Goal: Information Seeking & Learning: Learn about a topic

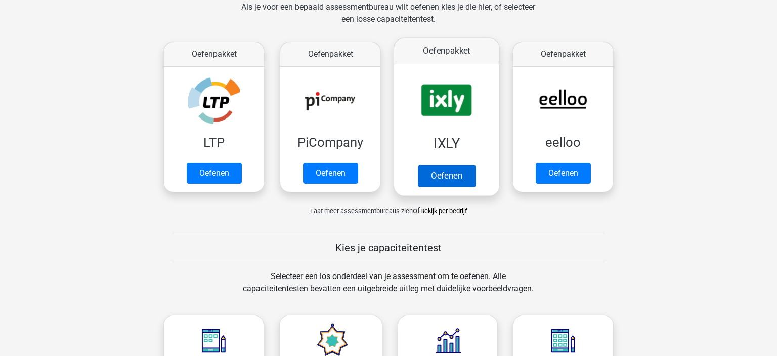
scroll to position [481, 0]
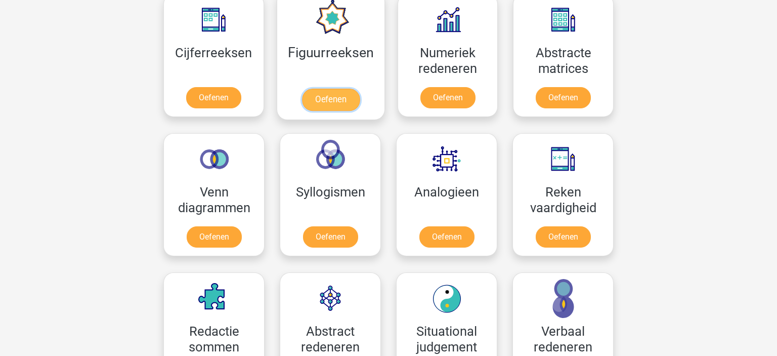
click at [348, 110] on link "Oefenen" at bounding box center [331, 100] width 58 height 22
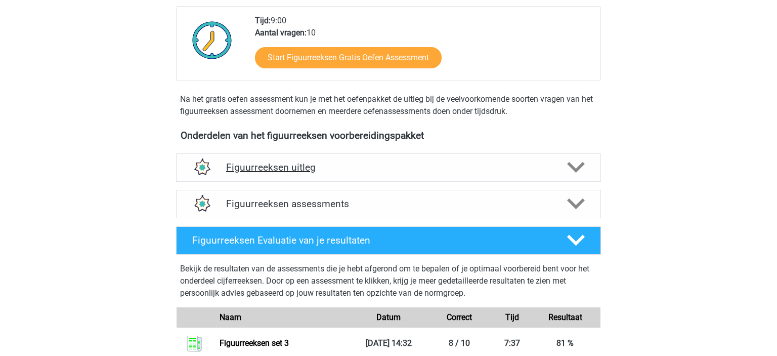
scroll to position [255, 0]
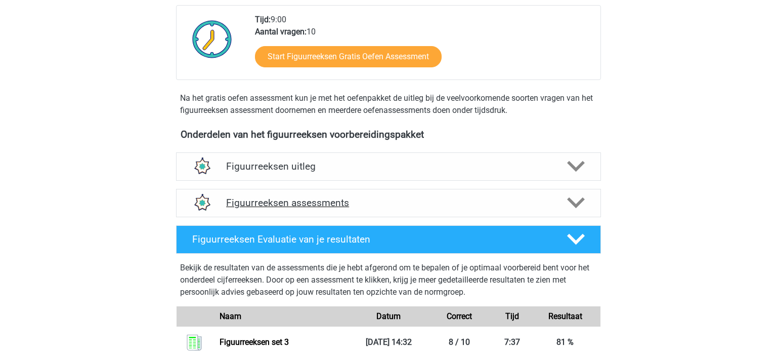
click at [539, 201] on h4 "Figuurreeksen assessments" at bounding box center [388, 203] width 325 height 12
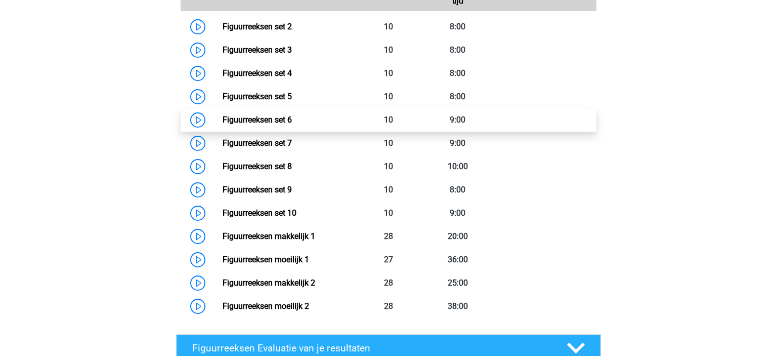
scroll to position [522, 0]
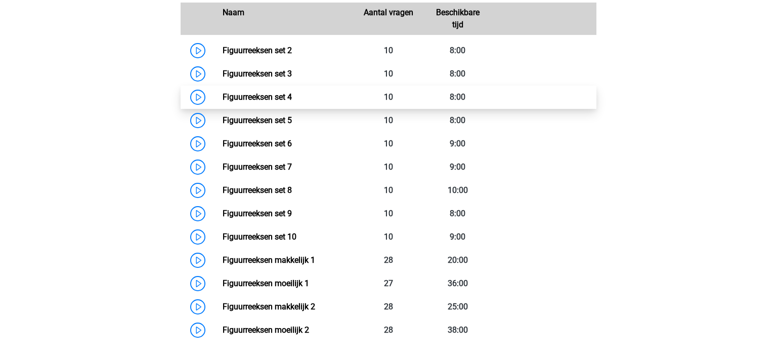
click at [290, 99] on link "Figuurreeksen set 4" at bounding box center [257, 97] width 69 height 10
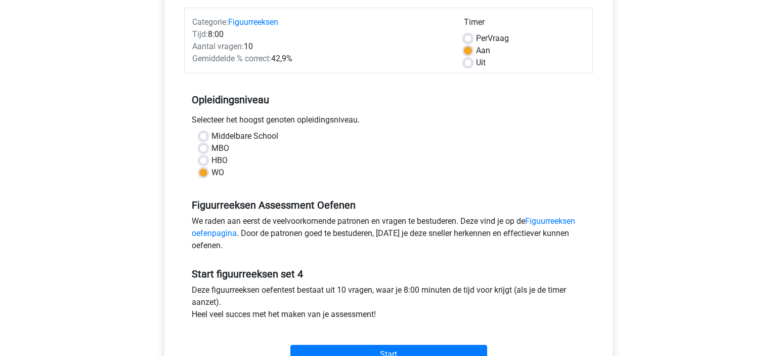
scroll to position [267, 0]
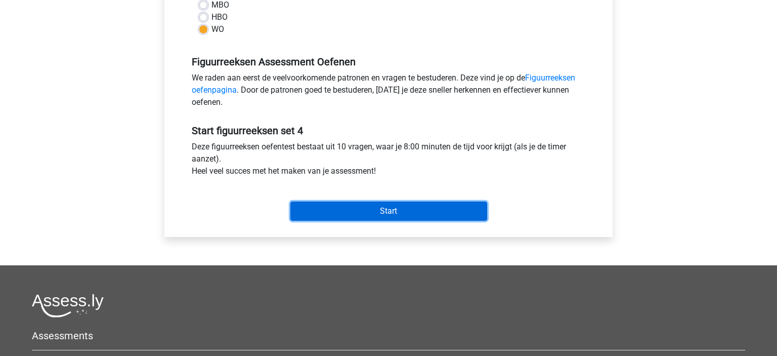
click at [405, 210] on input "Start" at bounding box center [389, 210] width 197 height 19
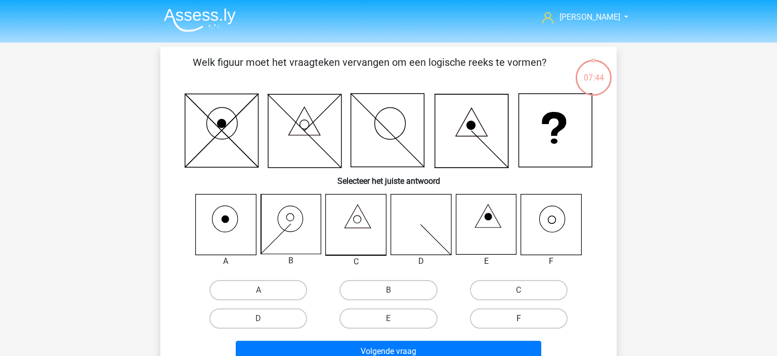
click at [538, 323] on label "F" at bounding box center [519, 318] width 98 height 20
click at [525, 323] on input "F" at bounding box center [522, 321] width 7 height 7
radio input "true"
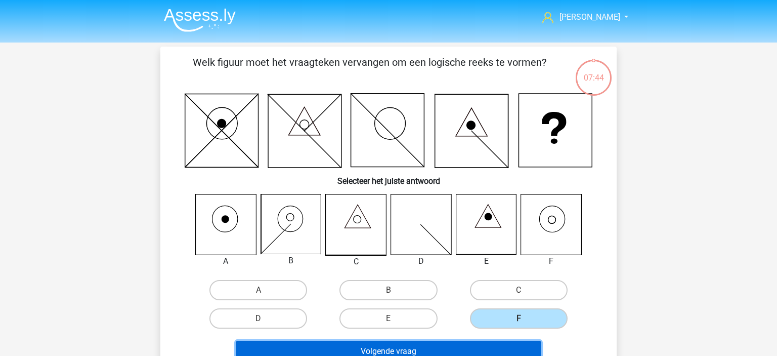
click at [459, 343] on button "Volgende vraag" at bounding box center [389, 351] width 306 height 21
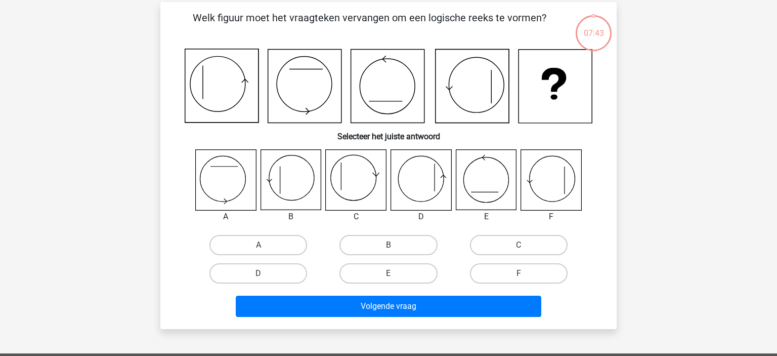
scroll to position [47, 0]
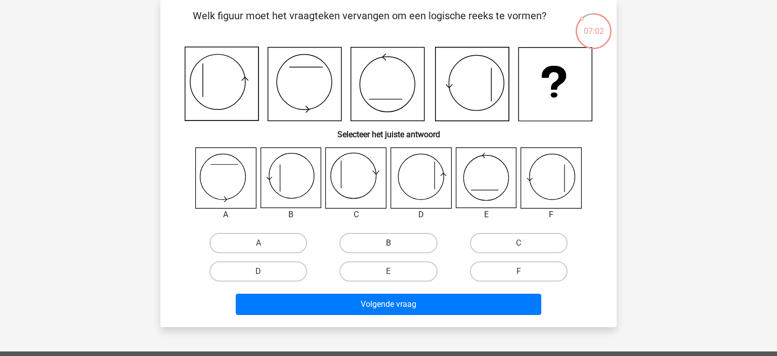
click at [393, 237] on label "B" at bounding box center [389, 243] width 98 height 20
click at [393, 243] on input "B" at bounding box center [392, 246] width 7 height 7
radio input "true"
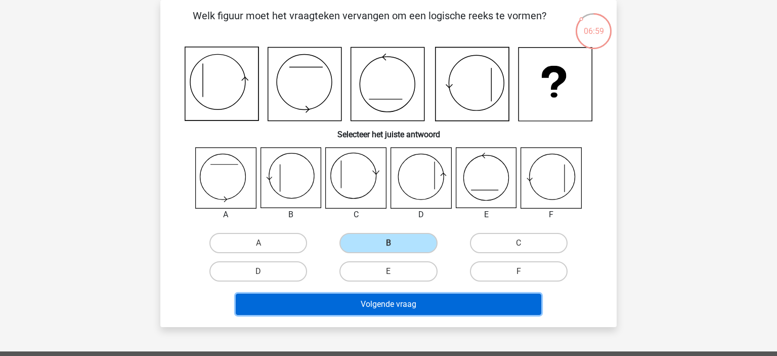
click at [383, 306] on button "Volgende vraag" at bounding box center [389, 304] width 306 height 21
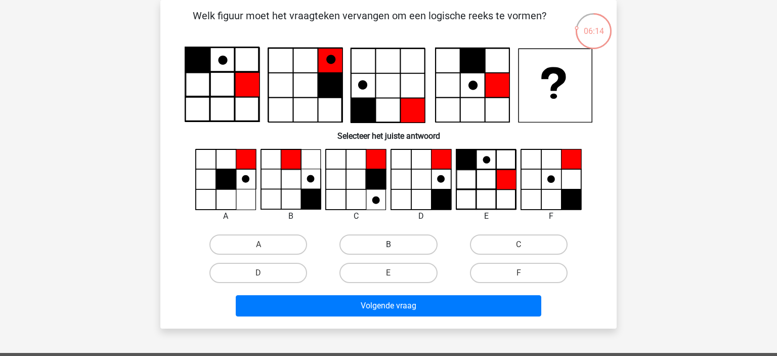
click at [354, 240] on label "B" at bounding box center [389, 244] width 98 height 20
click at [389, 244] on input "B" at bounding box center [392, 247] width 7 height 7
radio input "true"
click at [291, 270] on label "D" at bounding box center [259, 273] width 98 height 20
click at [265, 273] on input "D" at bounding box center [262, 276] width 7 height 7
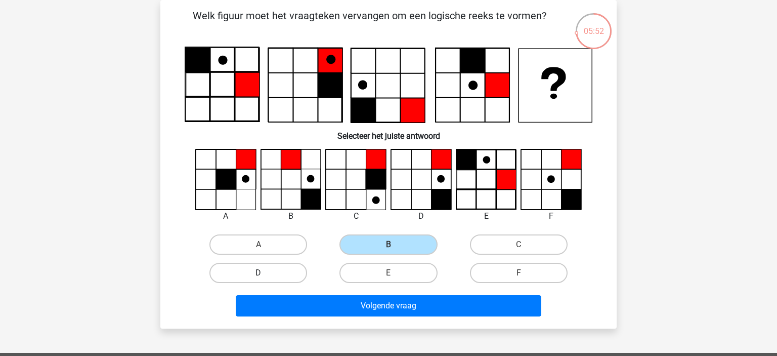
radio input "true"
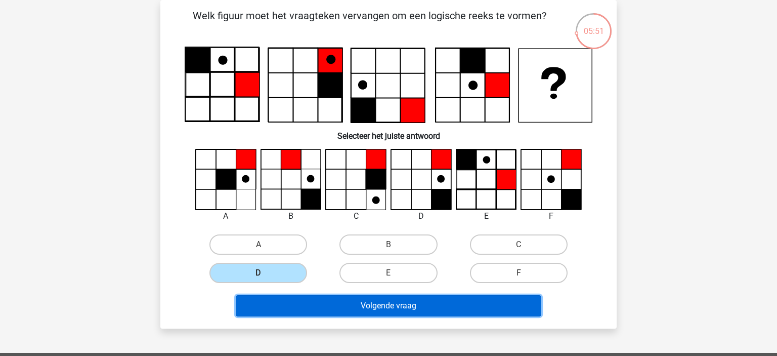
click at [369, 305] on button "Volgende vraag" at bounding box center [389, 305] width 306 height 21
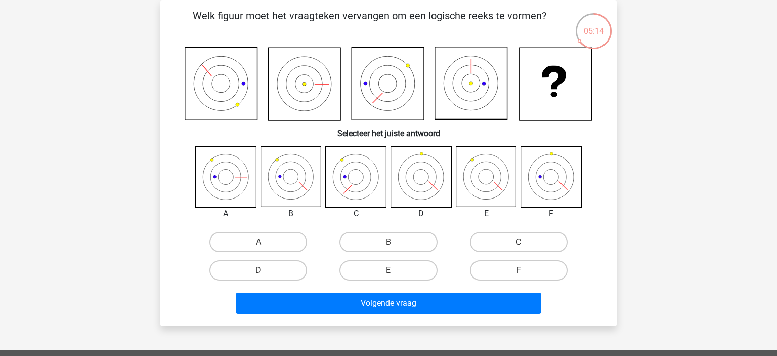
click at [392, 242] on input "B" at bounding box center [392, 245] width 7 height 7
radio input "true"
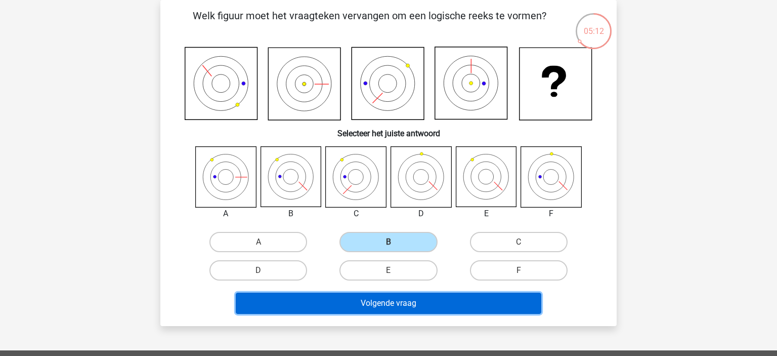
click at [418, 303] on button "Volgende vraag" at bounding box center [389, 303] width 306 height 21
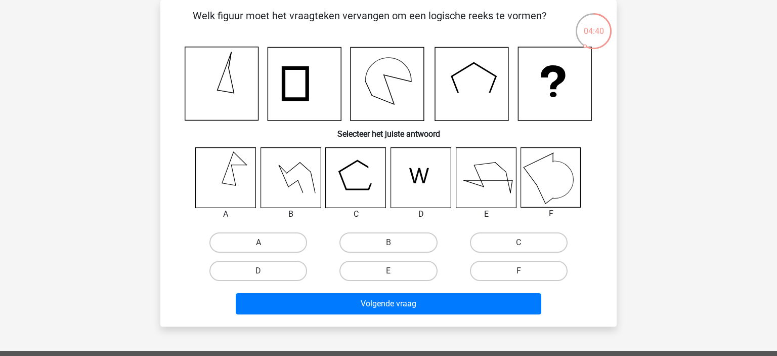
click at [249, 243] on label "A" at bounding box center [259, 242] width 98 height 20
click at [259, 243] on input "A" at bounding box center [262, 245] width 7 height 7
radio input "true"
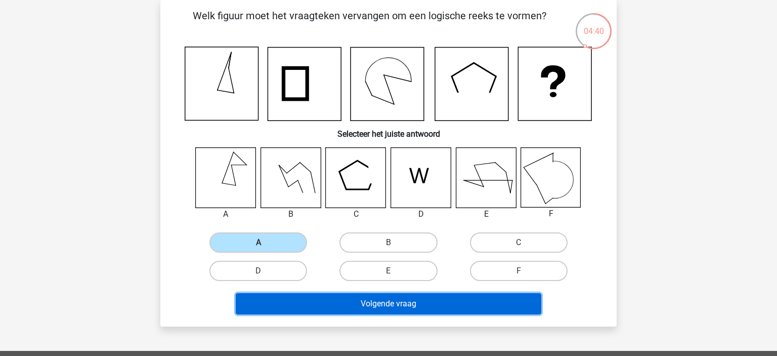
click at [385, 303] on button "Volgende vraag" at bounding box center [389, 303] width 306 height 21
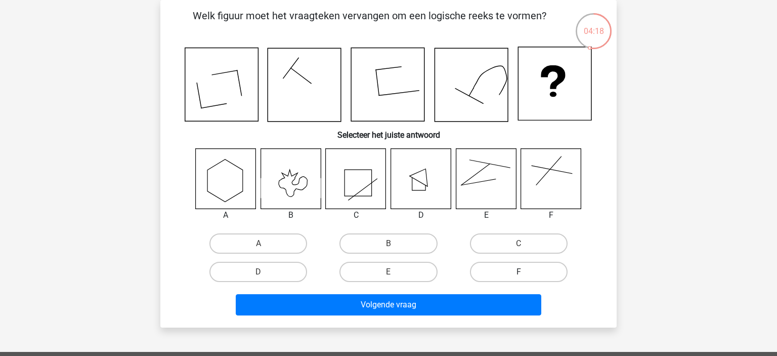
drag, startPoint x: 510, startPoint y: 273, endPoint x: 504, endPoint y: 274, distance: 6.7
click at [510, 272] on label "F" at bounding box center [519, 272] width 98 height 20
click at [519, 272] on input "F" at bounding box center [522, 275] width 7 height 7
radio input "true"
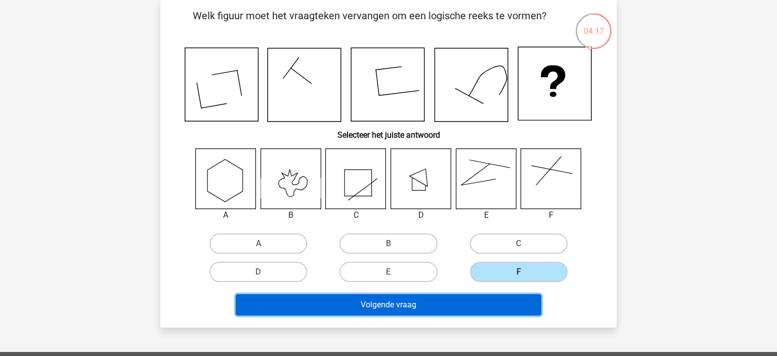
click at [461, 310] on button "Volgende vraag" at bounding box center [389, 304] width 306 height 21
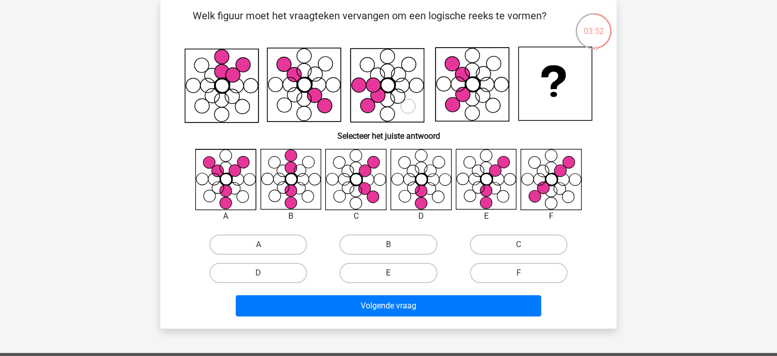
click at [396, 271] on label "E" at bounding box center [389, 273] width 98 height 20
click at [395, 273] on input "E" at bounding box center [392, 276] width 7 height 7
radio input "true"
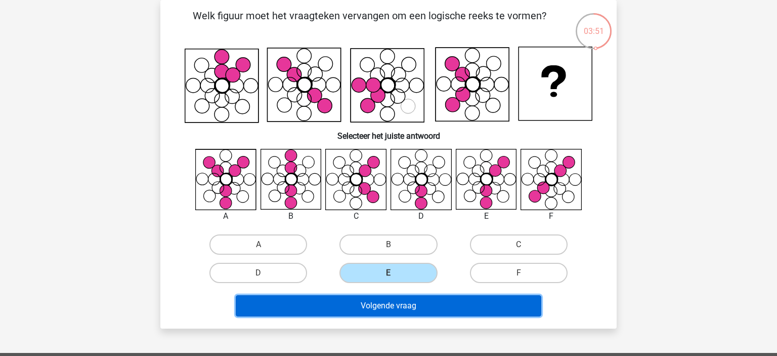
click at [409, 307] on button "Volgende vraag" at bounding box center [389, 305] width 306 height 21
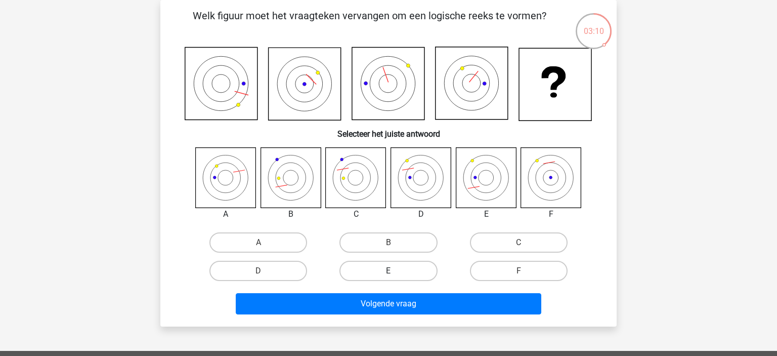
click at [387, 272] on label "E" at bounding box center [389, 271] width 98 height 20
click at [389, 272] on input "E" at bounding box center [392, 274] width 7 height 7
radio input "true"
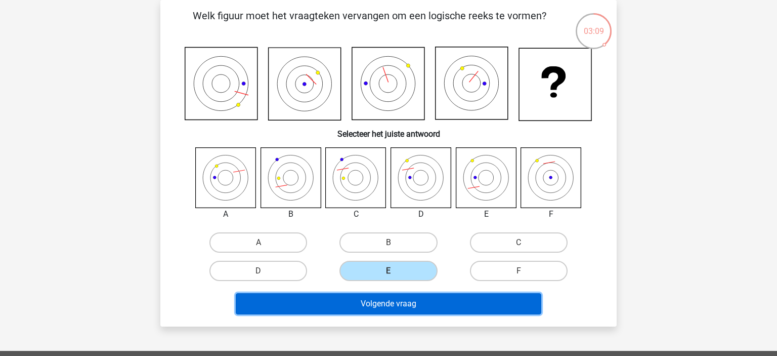
click at [402, 302] on button "Volgende vraag" at bounding box center [389, 303] width 306 height 21
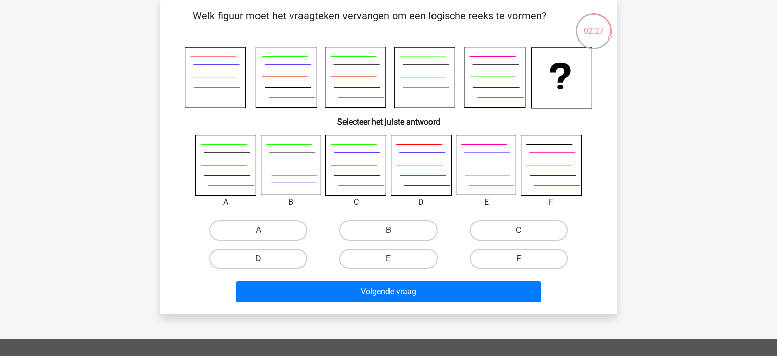
drag, startPoint x: 412, startPoint y: 258, endPoint x: 420, endPoint y: 274, distance: 18.8
click at [411, 258] on label "E" at bounding box center [389, 259] width 98 height 20
click at [395, 259] on input "E" at bounding box center [392, 262] width 7 height 7
radio input "true"
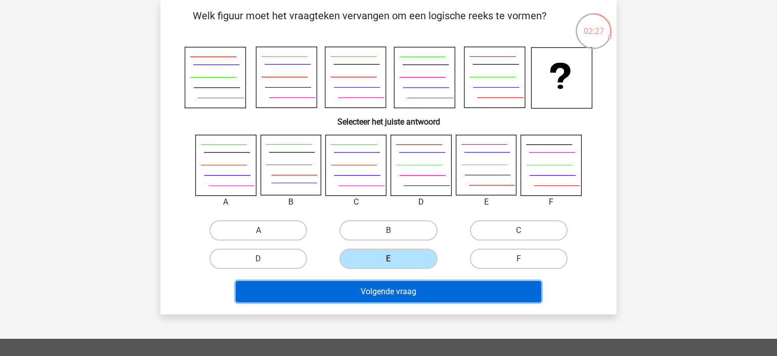
click at [422, 288] on button "Volgende vraag" at bounding box center [389, 291] width 306 height 21
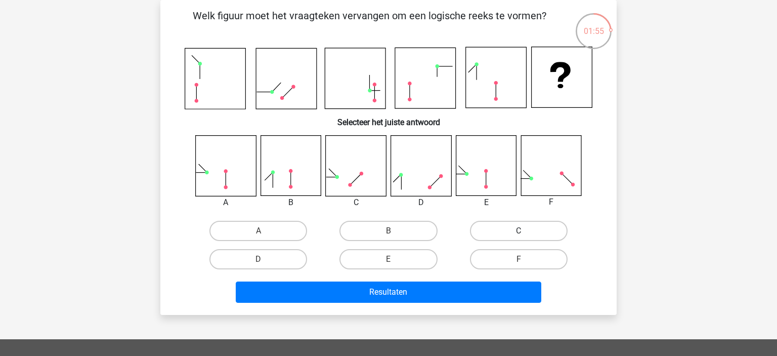
click at [514, 233] on label "C" at bounding box center [519, 231] width 98 height 20
click at [519, 233] on input "C" at bounding box center [522, 234] width 7 height 7
radio input "true"
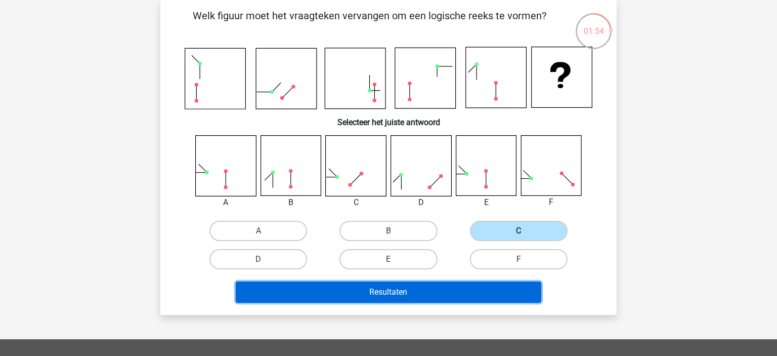
click at [427, 292] on button "Resultaten" at bounding box center [389, 291] width 306 height 21
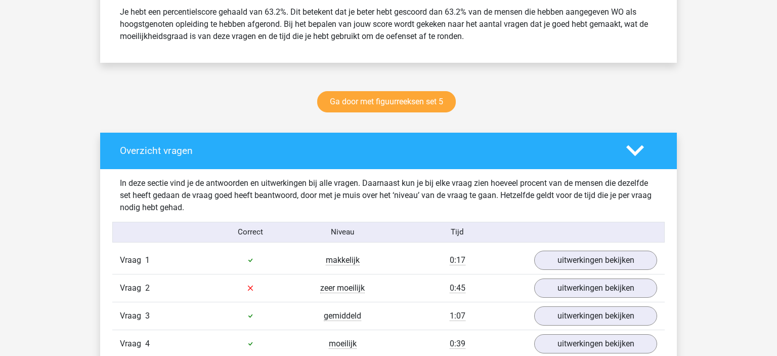
scroll to position [481, 0]
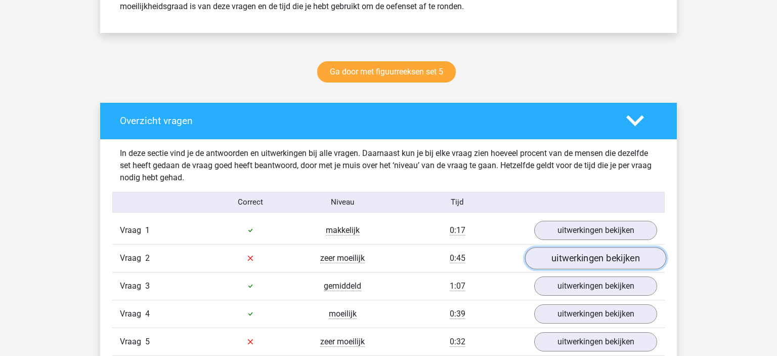
click at [540, 261] on link "uitwerkingen bekijken" at bounding box center [595, 258] width 141 height 22
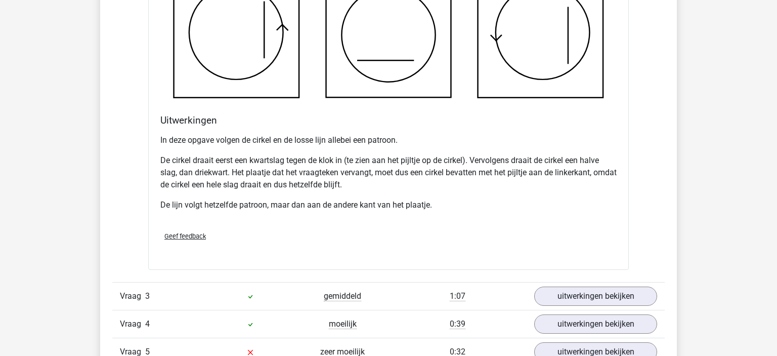
scroll to position [1122, 0]
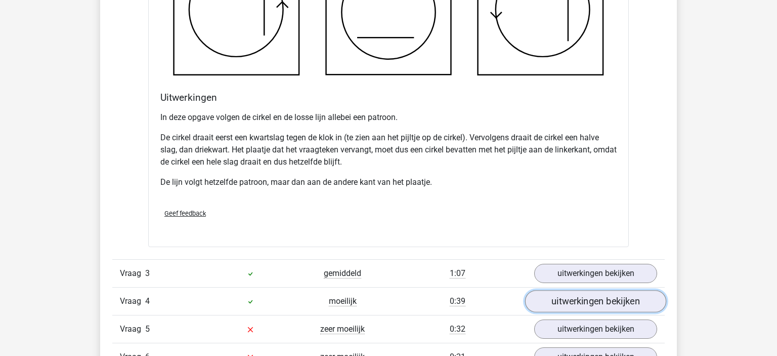
click at [542, 300] on link "uitwerkingen bekijken" at bounding box center [595, 301] width 141 height 22
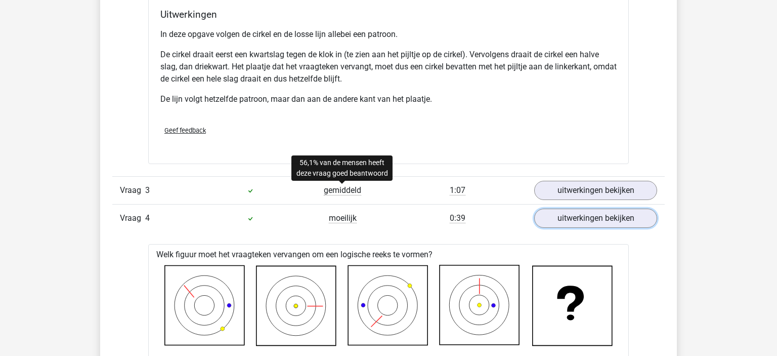
scroll to position [1176, 0]
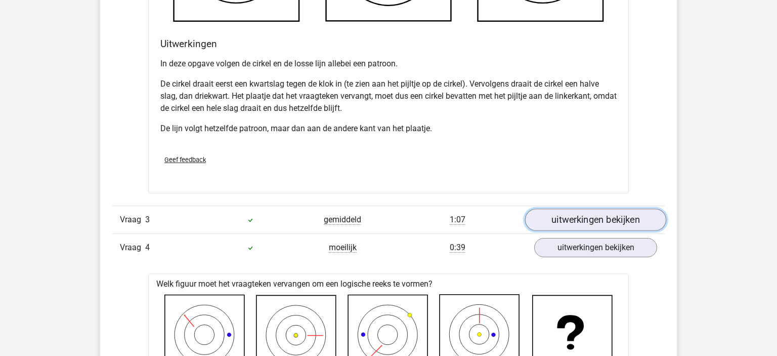
click at [550, 215] on link "uitwerkingen bekijken" at bounding box center [595, 220] width 141 height 22
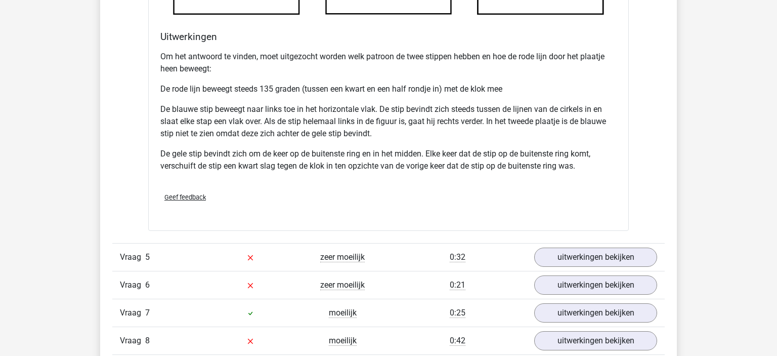
scroll to position [2565, 0]
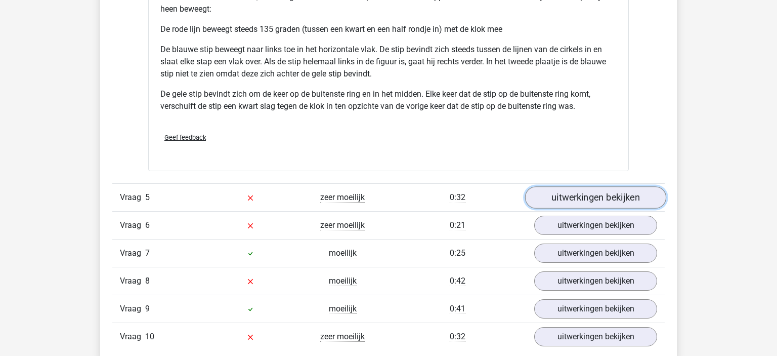
click at [586, 191] on link "uitwerkingen bekijken" at bounding box center [595, 197] width 141 height 22
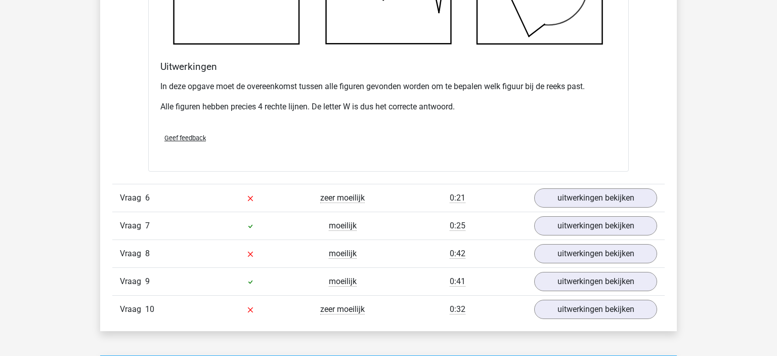
scroll to position [3207, 0]
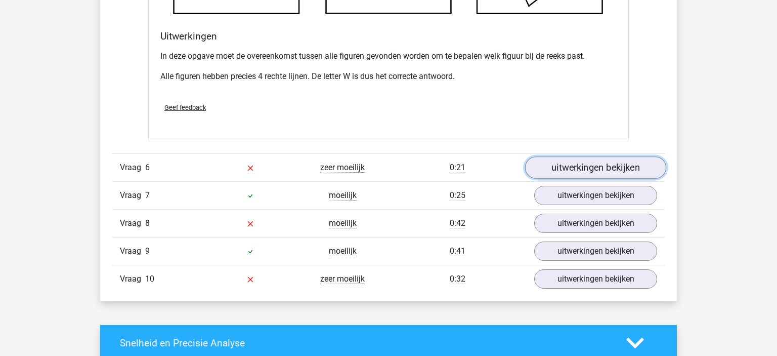
click at [558, 167] on link "uitwerkingen bekijken" at bounding box center [595, 167] width 141 height 22
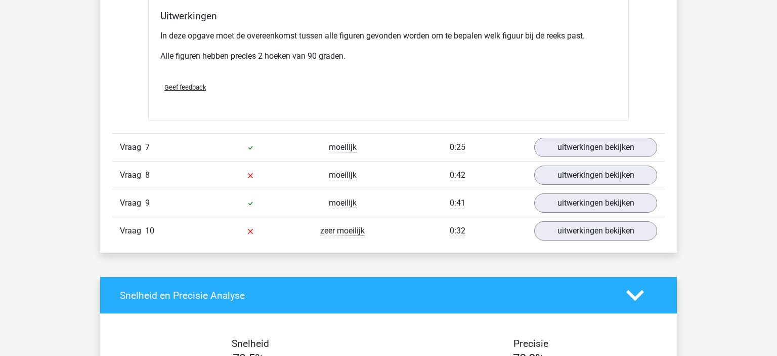
scroll to position [3848, 0]
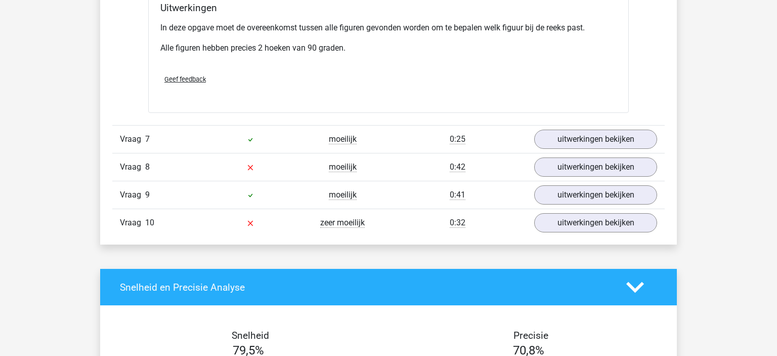
click at [536, 130] on div "uitwerkingen bekijken" at bounding box center [596, 139] width 138 height 19
click at [541, 130] on link "uitwerkingen bekijken" at bounding box center [595, 139] width 141 height 22
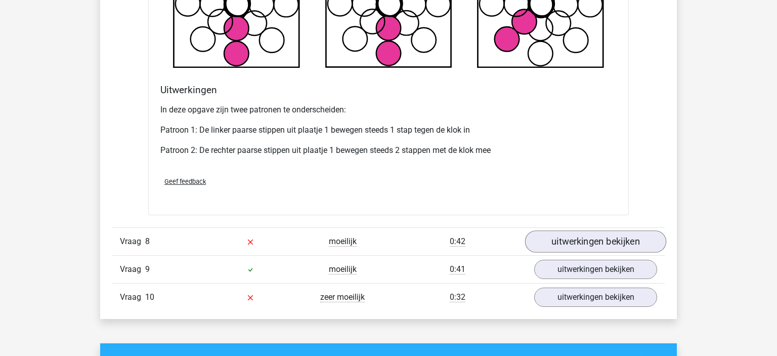
scroll to position [4383, 0]
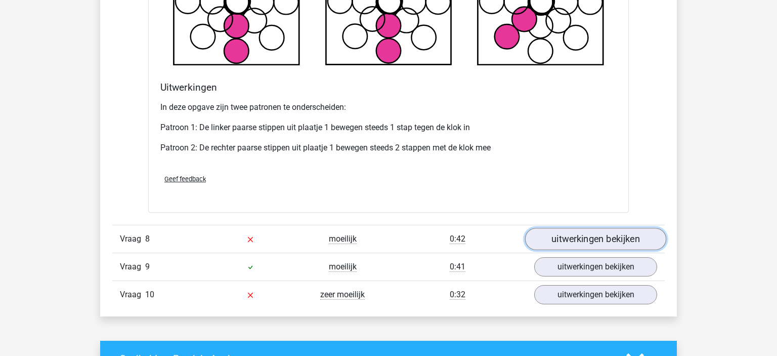
click at [576, 236] on link "uitwerkingen bekijken" at bounding box center [595, 239] width 141 height 22
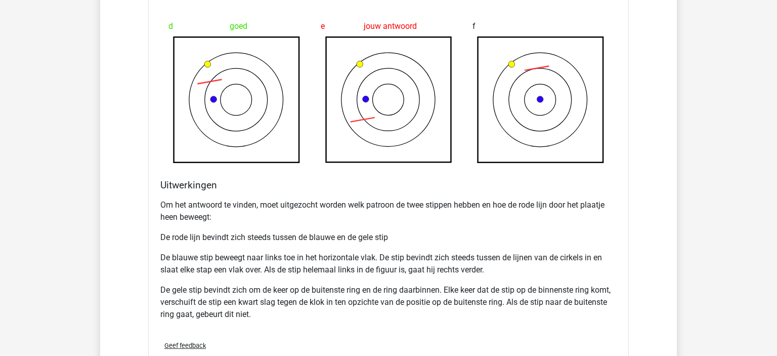
scroll to position [5131, 0]
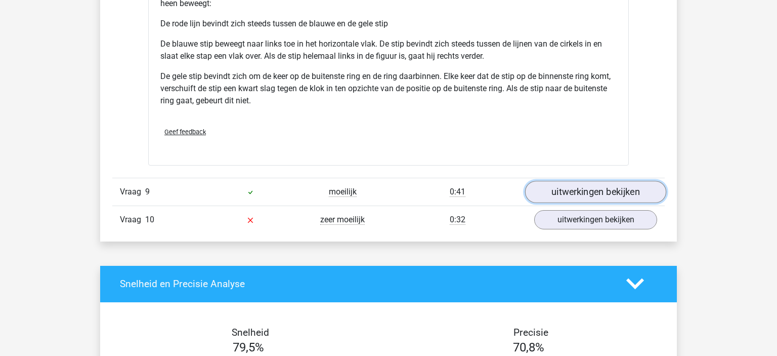
click at [573, 193] on link "uitwerkingen bekijken" at bounding box center [595, 192] width 141 height 22
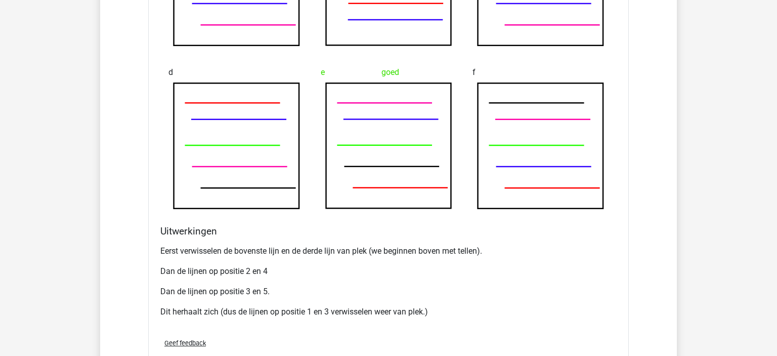
scroll to position [5772, 0]
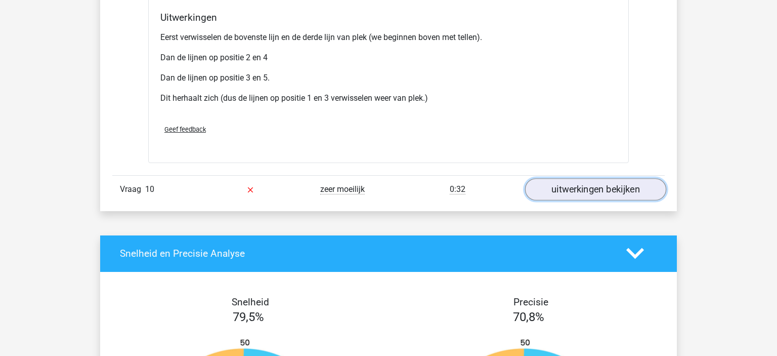
click at [562, 186] on link "uitwerkingen bekijken" at bounding box center [595, 189] width 141 height 22
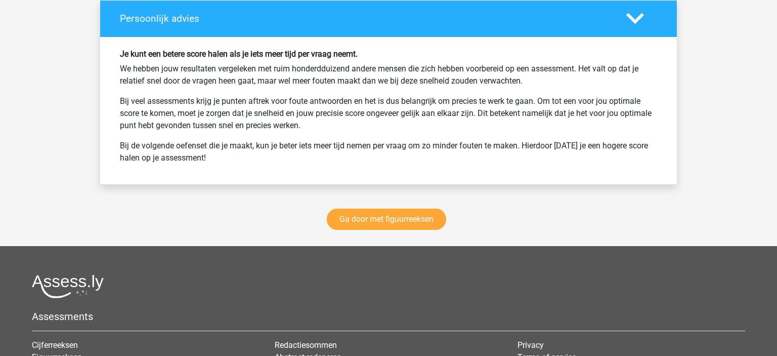
scroll to position [7002, 0]
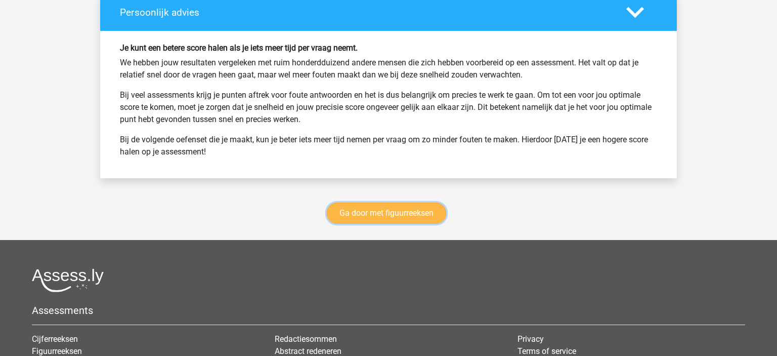
click at [422, 212] on link "Ga door met figuurreeksen" at bounding box center [386, 212] width 119 height 21
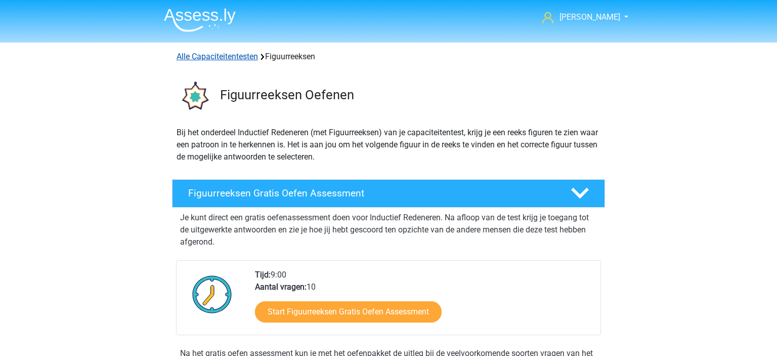
click at [212, 60] on link "Alle Capaciteitentesten" at bounding box center [217, 57] width 81 height 10
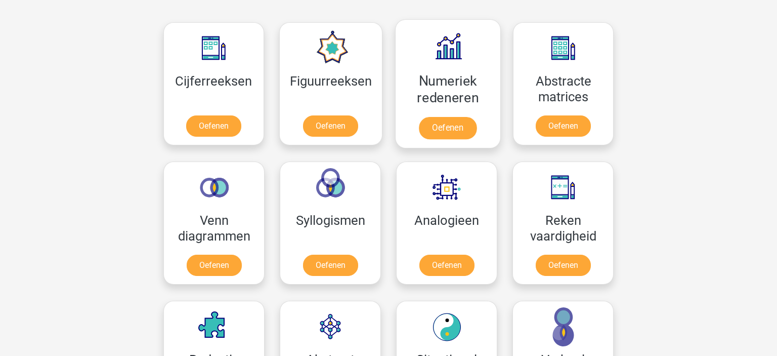
scroll to position [483, 0]
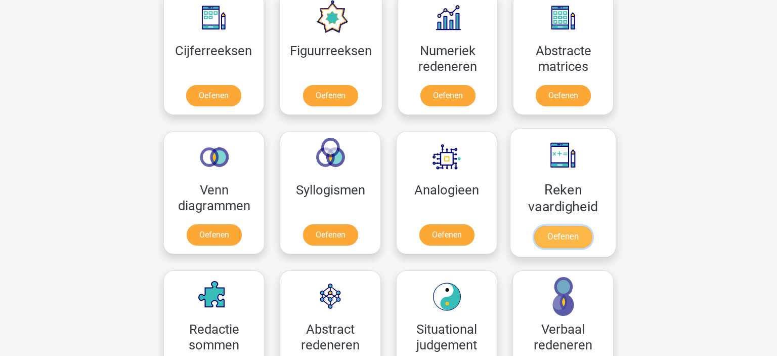
click at [571, 228] on link "Oefenen" at bounding box center [564, 237] width 58 height 22
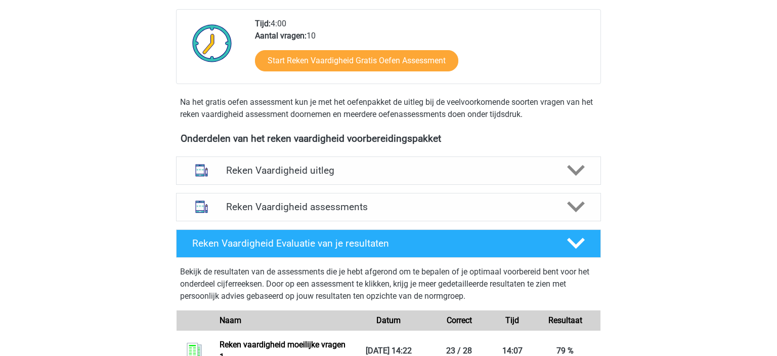
scroll to position [267, 0]
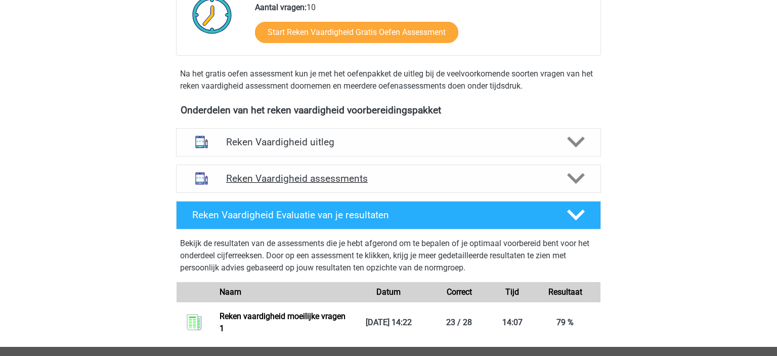
click at [475, 174] on h4 "Reken Vaardigheid assessments" at bounding box center [388, 179] width 325 height 12
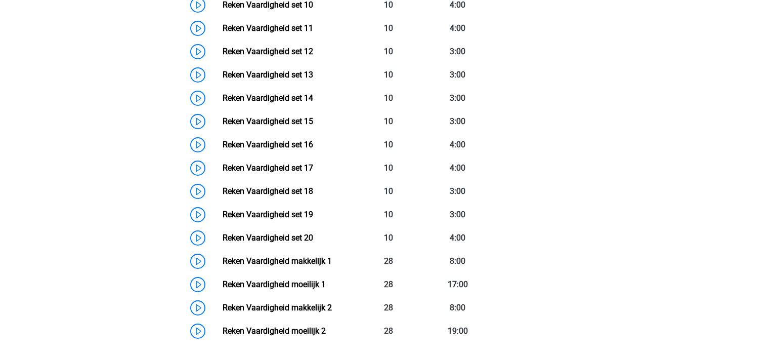
scroll to position [802, 0]
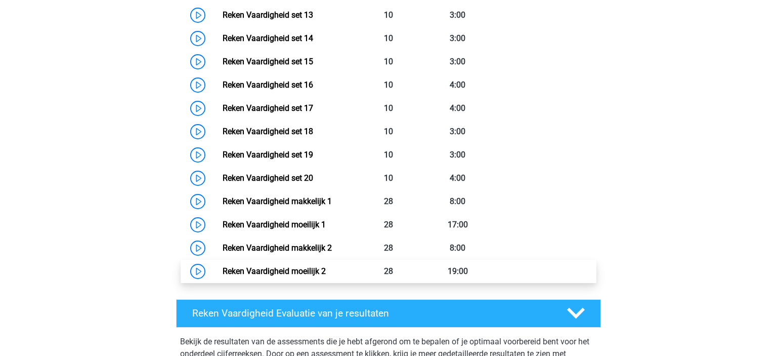
click at [326, 272] on link "Reken Vaardigheid moeilijk 2" at bounding box center [274, 271] width 103 height 10
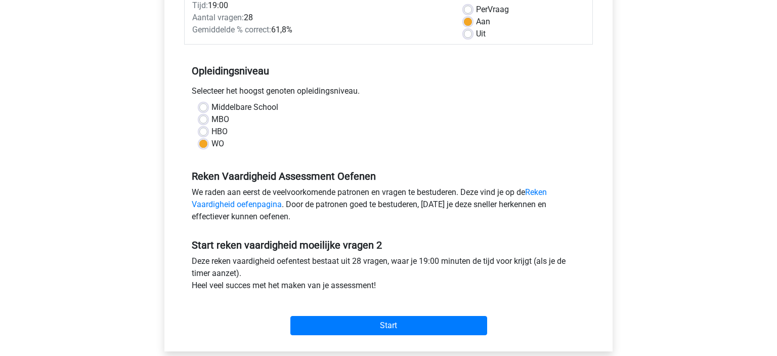
scroll to position [214, 0]
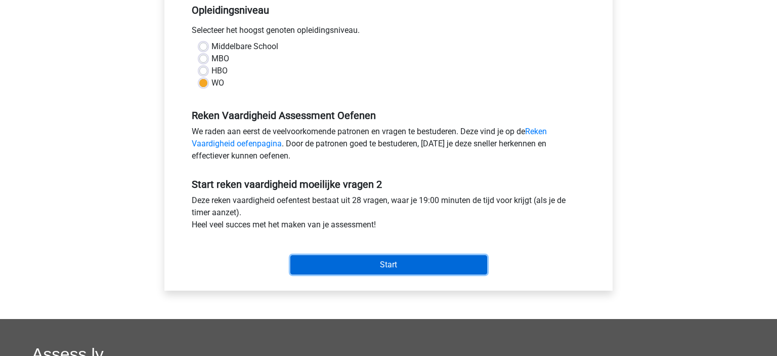
click at [388, 261] on input "Start" at bounding box center [389, 264] width 197 height 19
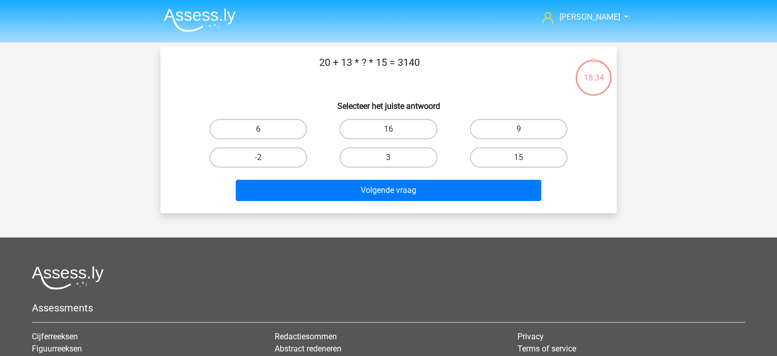
click at [394, 133] on input "16" at bounding box center [392, 132] width 7 height 7
radio input "true"
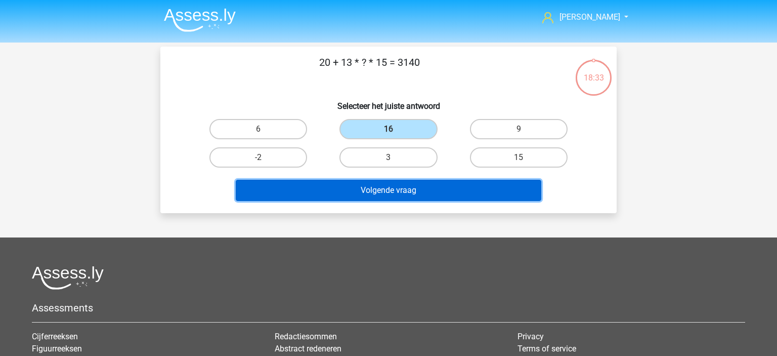
click at [428, 187] on button "Volgende vraag" at bounding box center [389, 190] width 306 height 21
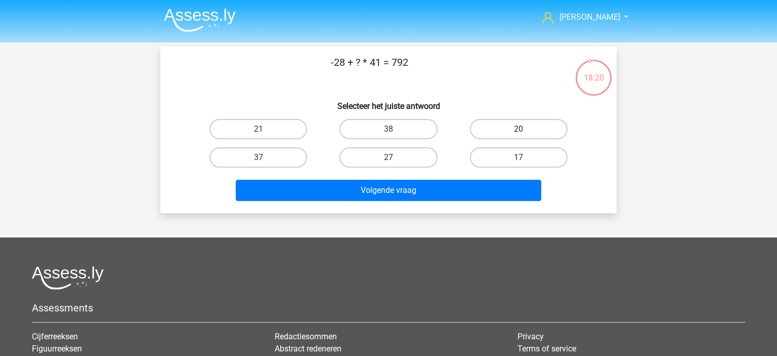
drag, startPoint x: 514, startPoint y: 128, endPoint x: 493, endPoint y: 133, distance: 21.2
click at [514, 129] on label "20" at bounding box center [519, 129] width 98 height 20
click at [519, 129] on input "20" at bounding box center [522, 132] width 7 height 7
radio input "true"
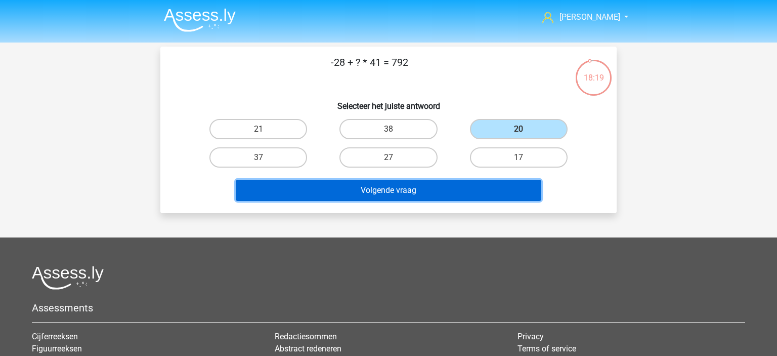
click at [426, 192] on button "Volgende vraag" at bounding box center [389, 190] width 306 height 21
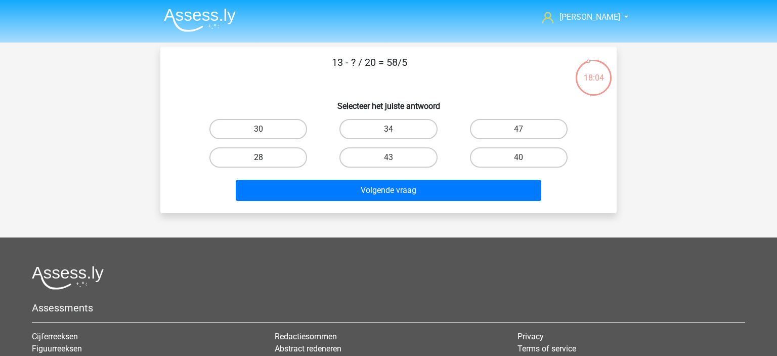
click at [251, 161] on label "28" at bounding box center [259, 157] width 98 height 20
click at [259, 161] on input "28" at bounding box center [262, 160] width 7 height 7
radio input "true"
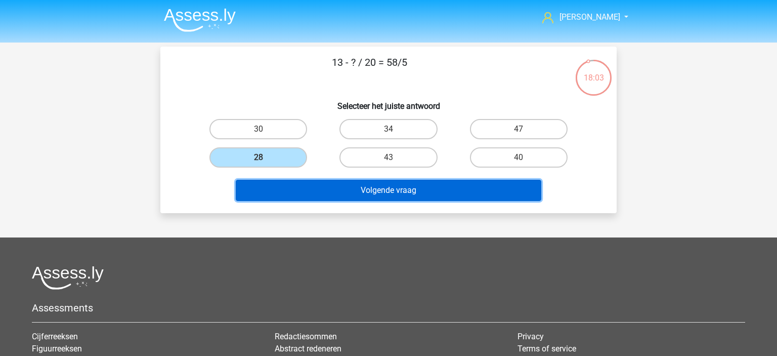
click at [326, 196] on button "Volgende vraag" at bounding box center [389, 190] width 306 height 21
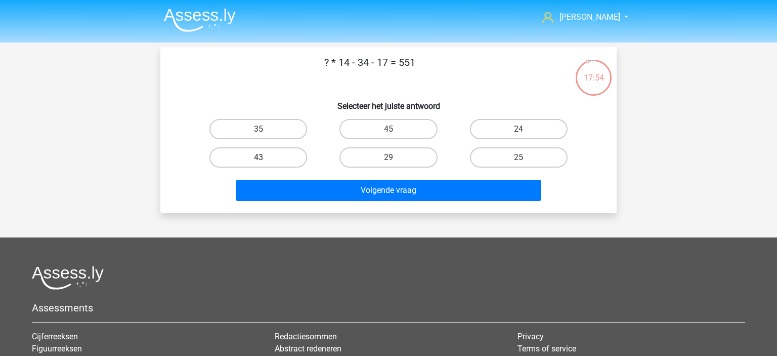
click at [286, 160] on label "43" at bounding box center [259, 157] width 98 height 20
click at [265, 160] on input "43" at bounding box center [262, 160] width 7 height 7
radio input "true"
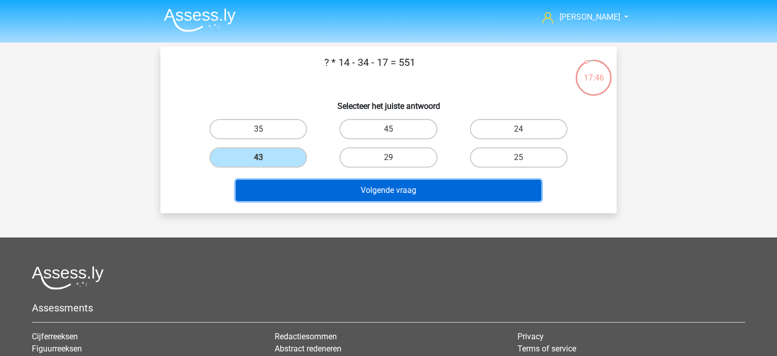
click at [335, 189] on button "Volgende vraag" at bounding box center [389, 190] width 306 height 21
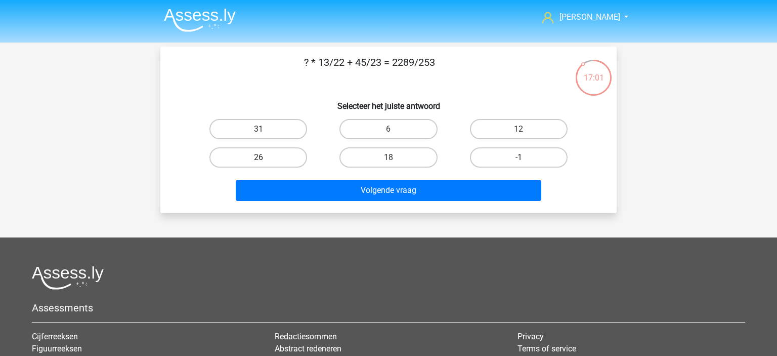
click at [268, 162] on label "26" at bounding box center [259, 157] width 98 height 20
click at [265, 162] on input "26" at bounding box center [262, 160] width 7 height 7
radio input "true"
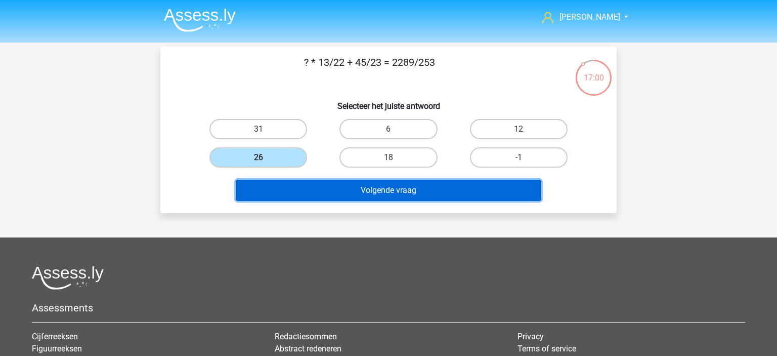
click at [324, 184] on button "Volgende vraag" at bounding box center [389, 190] width 306 height 21
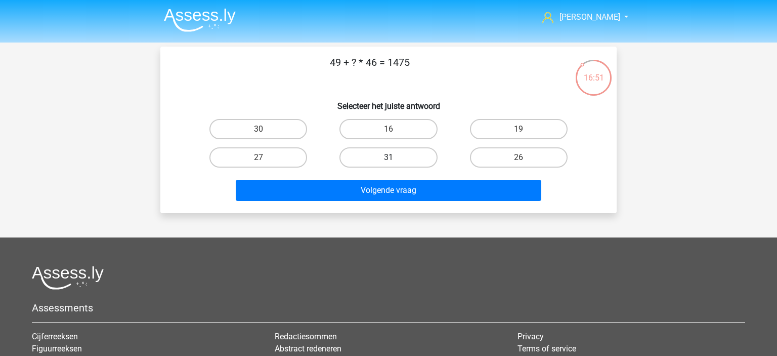
click at [396, 158] on label "31" at bounding box center [389, 157] width 98 height 20
click at [395, 158] on input "31" at bounding box center [392, 160] width 7 height 7
radio input "true"
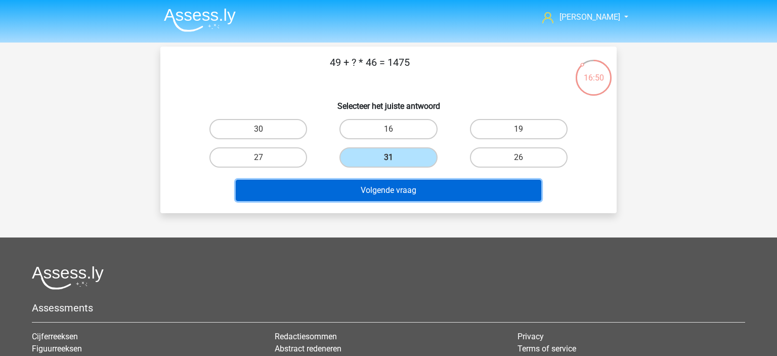
click at [402, 194] on button "Volgende vraag" at bounding box center [389, 190] width 306 height 21
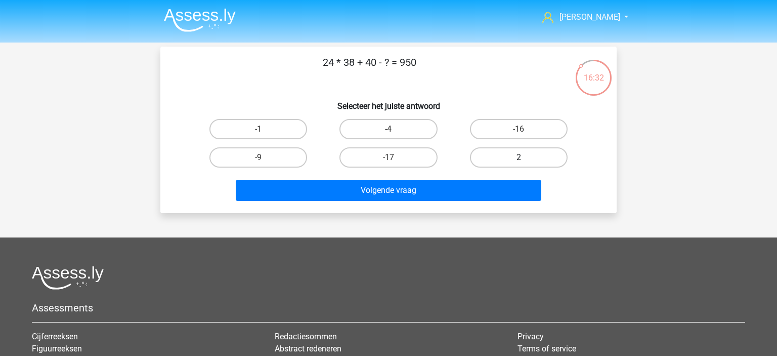
click at [494, 155] on label "2" at bounding box center [519, 157] width 98 height 20
click at [519, 157] on input "2" at bounding box center [522, 160] width 7 height 7
radio input "true"
click at [268, 130] on label "-1" at bounding box center [259, 129] width 98 height 20
click at [265, 130] on input "-1" at bounding box center [262, 132] width 7 height 7
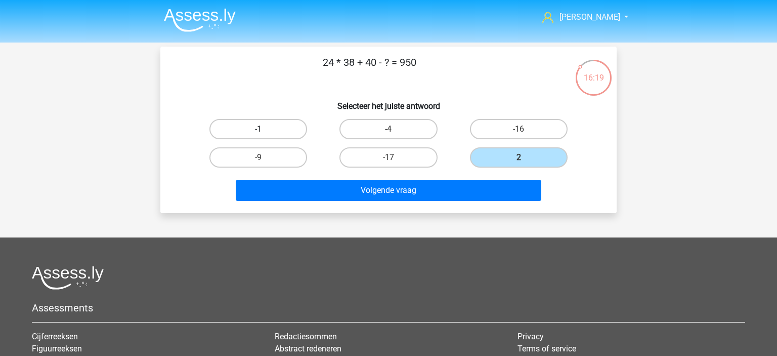
radio input "true"
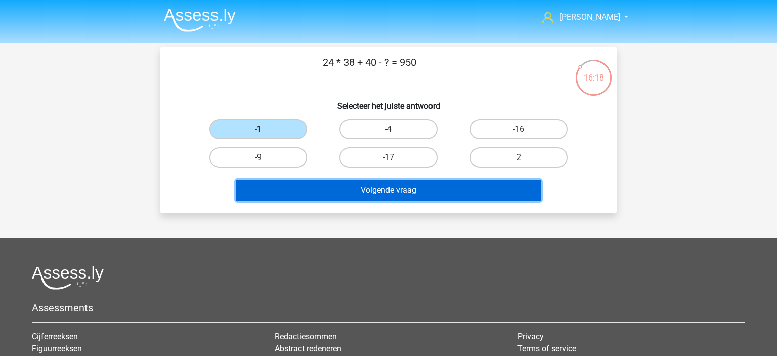
click at [392, 192] on button "Volgende vraag" at bounding box center [389, 190] width 306 height 21
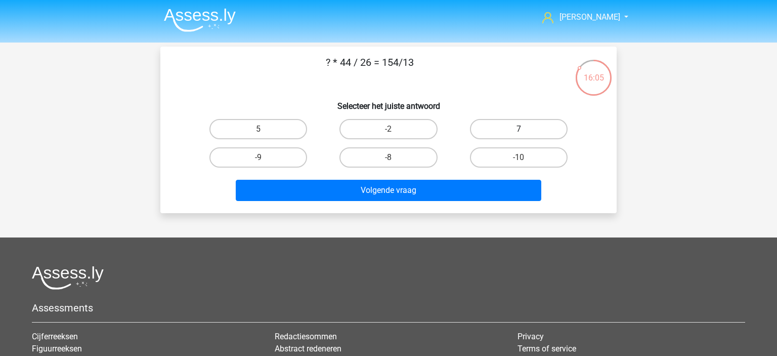
click at [497, 127] on label "7" at bounding box center [519, 129] width 98 height 20
click at [519, 129] on input "7" at bounding box center [522, 132] width 7 height 7
radio input "true"
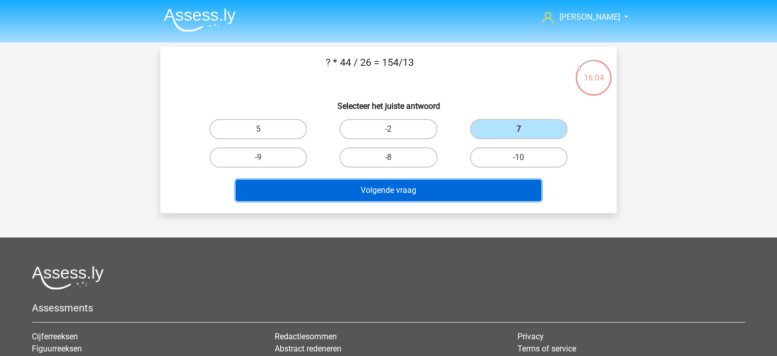
click at [446, 185] on button "Volgende vraag" at bounding box center [389, 190] width 306 height 21
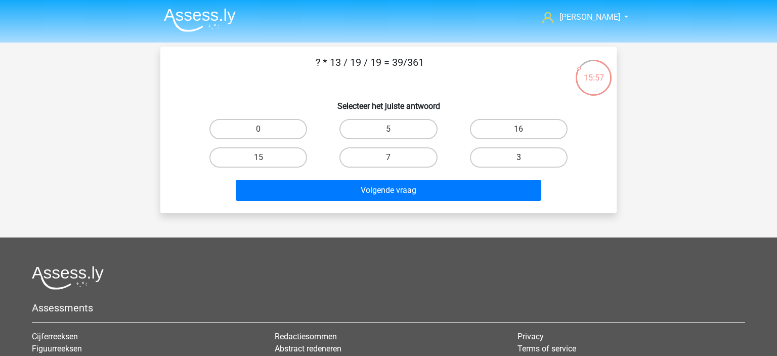
click at [507, 153] on label "3" at bounding box center [519, 157] width 98 height 20
click at [519, 157] on input "3" at bounding box center [522, 160] width 7 height 7
radio input "true"
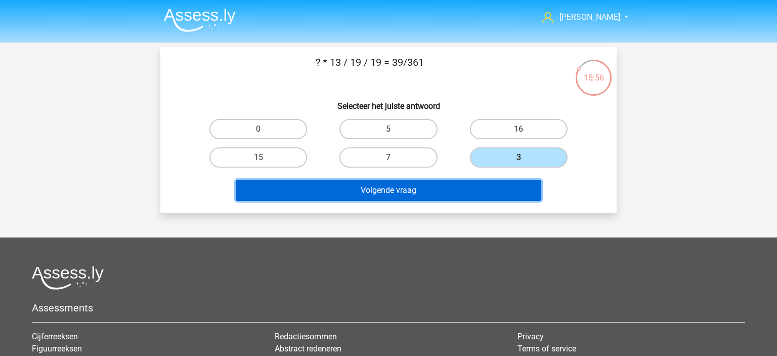
click at [426, 192] on button "Volgende vraag" at bounding box center [389, 190] width 306 height 21
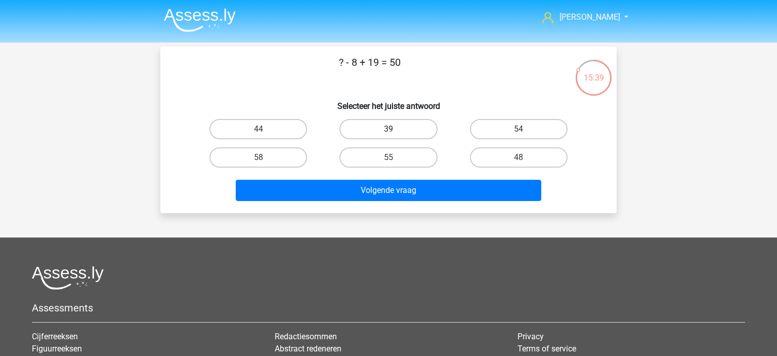
click at [380, 126] on label "39" at bounding box center [389, 129] width 98 height 20
click at [389, 129] on input "39" at bounding box center [392, 132] width 7 height 7
radio input "true"
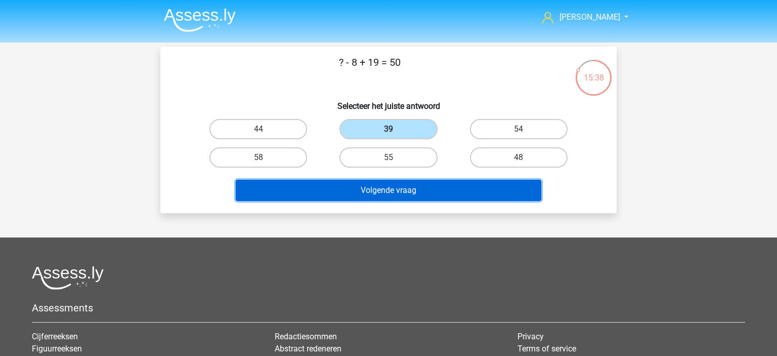
click at [387, 191] on button "Volgende vraag" at bounding box center [389, 190] width 306 height 21
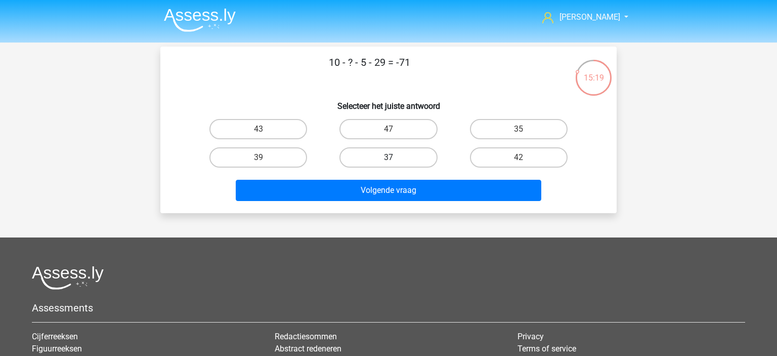
click at [386, 161] on label "37" at bounding box center [389, 157] width 98 height 20
click at [389, 161] on input "37" at bounding box center [392, 160] width 7 height 7
radio input "true"
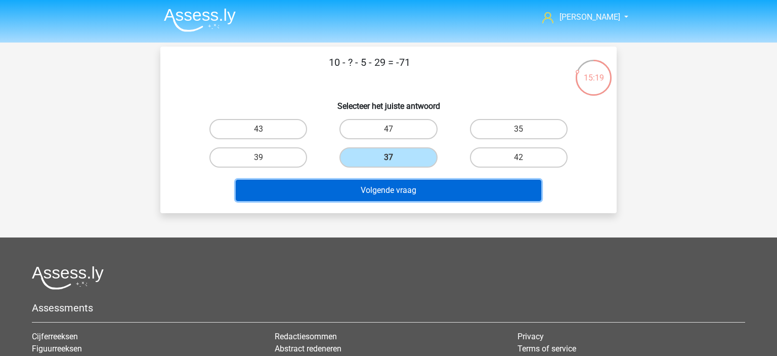
click at [399, 197] on button "Volgende vraag" at bounding box center [389, 190] width 306 height 21
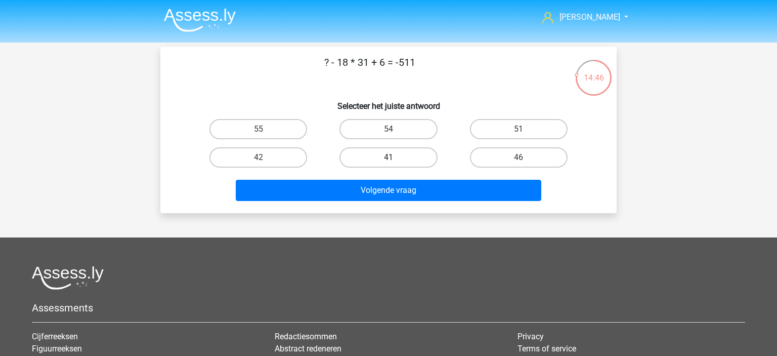
click at [379, 151] on label "41" at bounding box center [389, 157] width 98 height 20
click at [389, 157] on input "41" at bounding box center [392, 160] width 7 height 7
radio input "true"
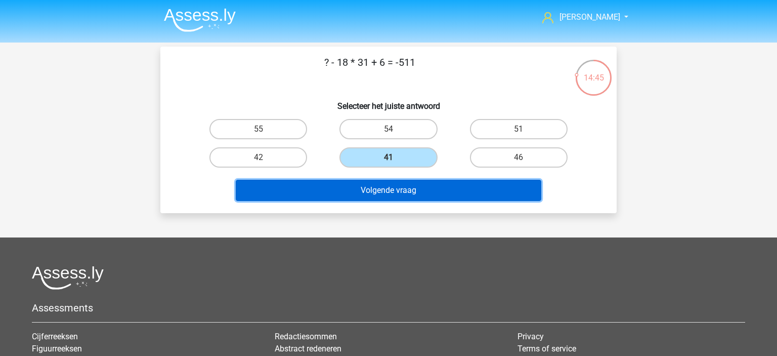
click at [391, 190] on button "Volgende vraag" at bounding box center [389, 190] width 306 height 21
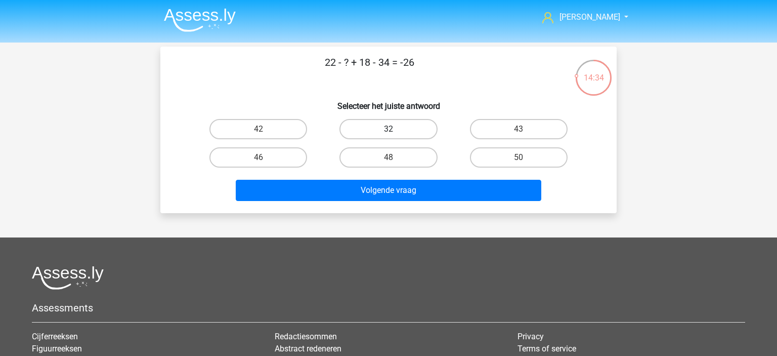
click at [368, 128] on label "32" at bounding box center [389, 129] width 98 height 20
click at [389, 129] on input "32" at bounding box center [392, 132] width 7 height 7
radio input "true"
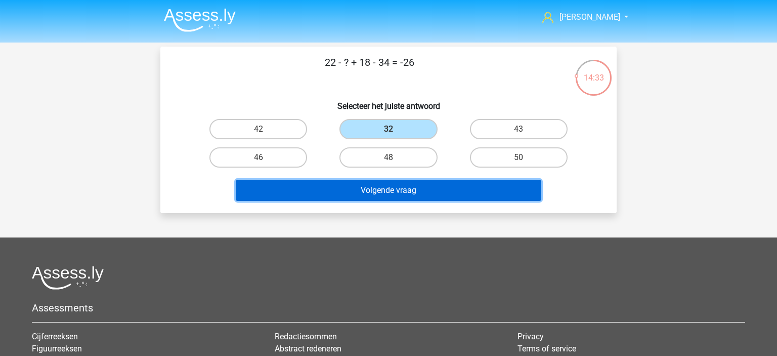
click at [386, 195] on button "Volgende vraag" at bounding box center [389, 190] width 306 height 21
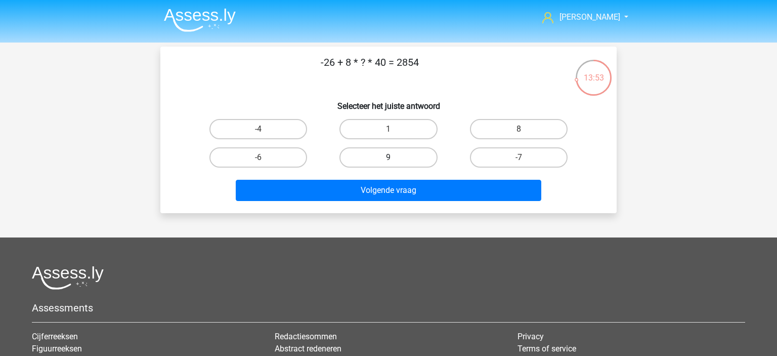
click at [384, 155] on label "9" at bounding box center [389, 157] width 98 height 20
click at [389, 157] on input "9" at bounding box center [392, 160] width 7 height 7
radio input "true"
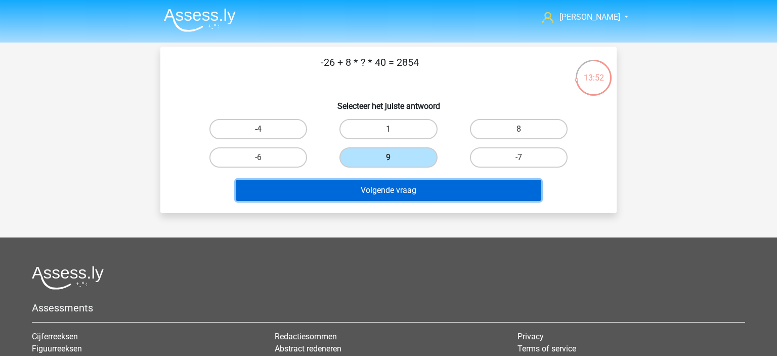
click at [397, 184] on button "Volgende vraag" at bounding box center [389, 190] width 306 height 21
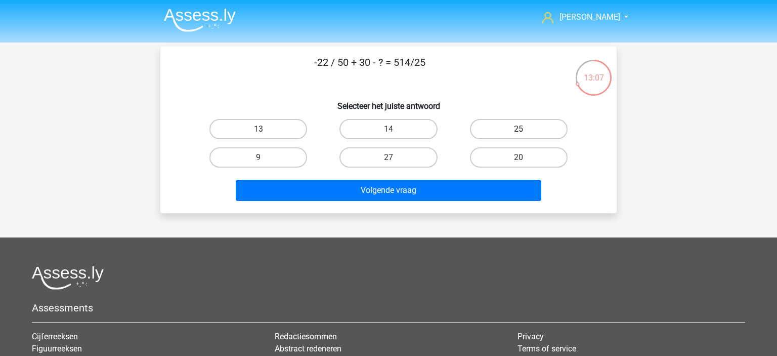
click at [514, 135] on label "25" at bounding box center [519, 129] width 98 height 20
click at [519, 135] on input "25" at bounding box center [522, 132] width 7 height 7
radio input "true"
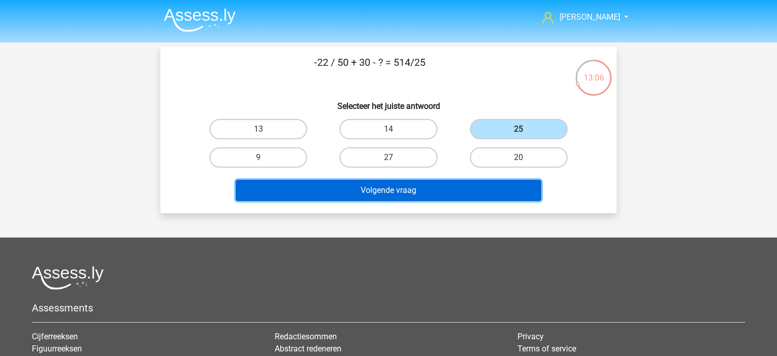
click at [491, 186] on button "Volgende vraag" at bounding box center [389, 190] width 306 height 21
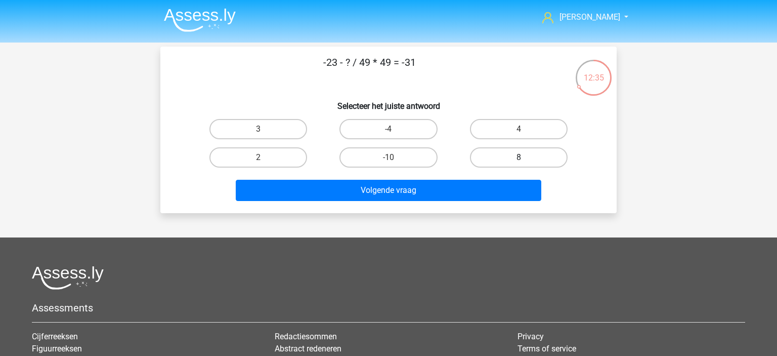
click at [494, 153] on label "8" at bounding box center [519, 157] width 98 height 20
click at [519, 157] on input "8" at bounding box center [522, 160] width 7 height 7
radio input "true"
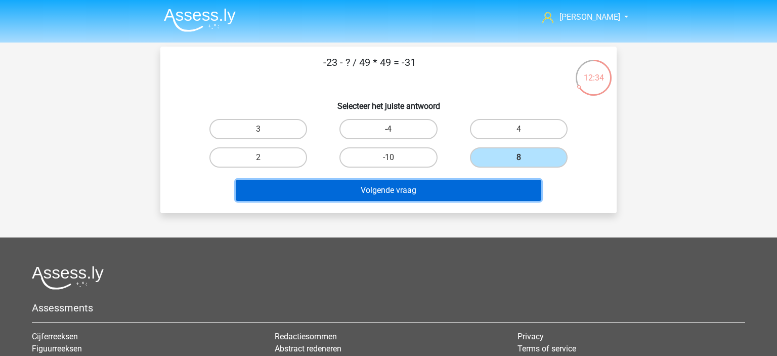
click at [467, 191] on button "Volgende vraag" at bounding box center [389, 190] width 306 height 21
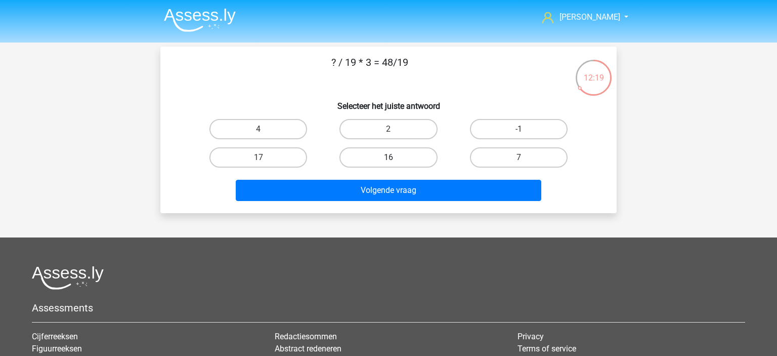
click at [389, 155] on label "16" at bounding box center [389, 157] width 98 height 20
click at [389, 157] on input "16" at bounding box center [392, 160] width 7 height 7
radio input "true"
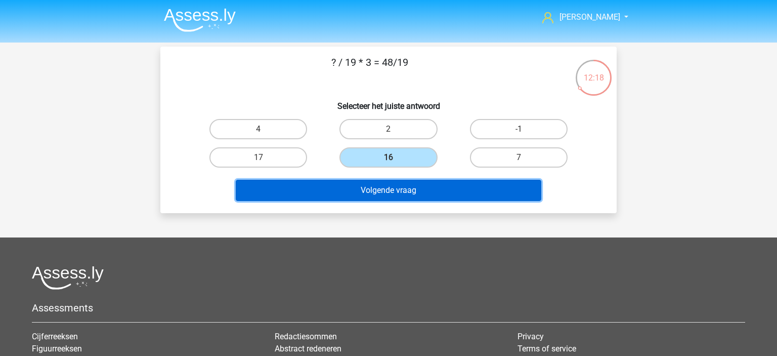
click at [400, 193] on button "Volgende vraag" at bounding box center [389, 190] width 306 height 21
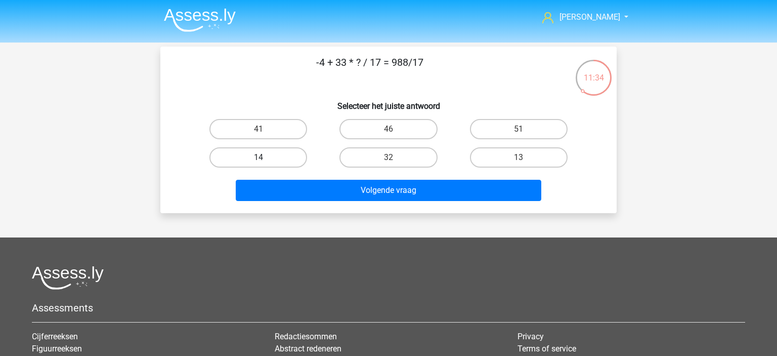
click at [292, 164] on label "14" at bounding box center [259, 157] width 98 height 20
click at [265, 164] on input "14" at bounding box center [262, 160] width 7 height 7
radio input "true"
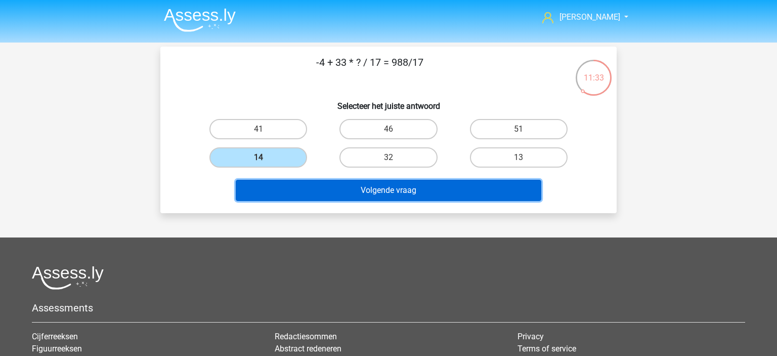
click at [344, 184] on button "Volgende vraag" at bounding box center [389, 190] width 306 height 21
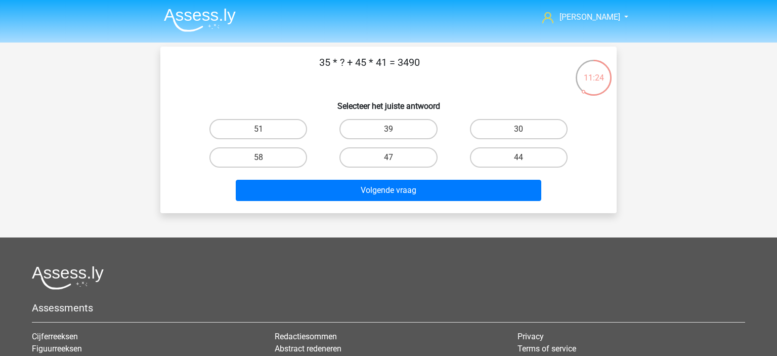
click at [263, 132] on input "51" at bounding box center [262, 132] width 7 height 7
radio input "true"
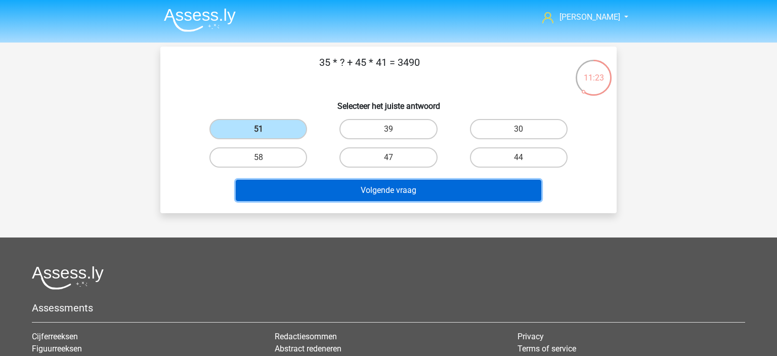
click at [388, 193] on button "Volgende vraag" at bounding box center [389, 190] width 306 height 21
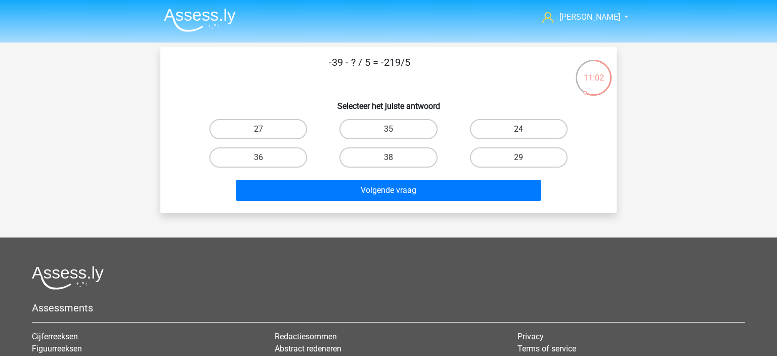
click at [491, 127] on label "24" at bounding box center [519, 129] width 98 height 20
click at [519, 129] on input "24" at bounding box center [522, 132] width 7 height 7
radio input "true"
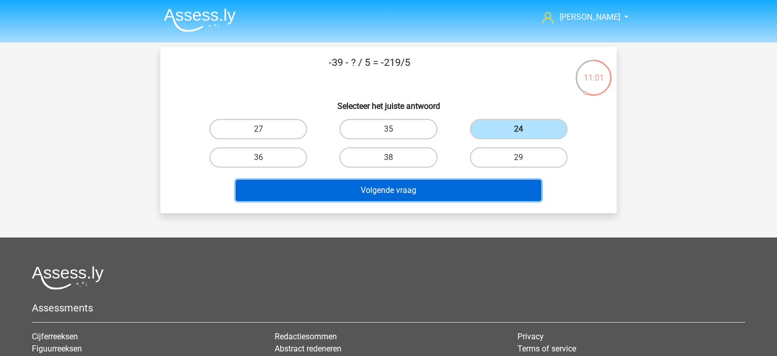
click at [437, 197] on button "Volgende vraag" at bounding box center [389, 190] width 306 height 21
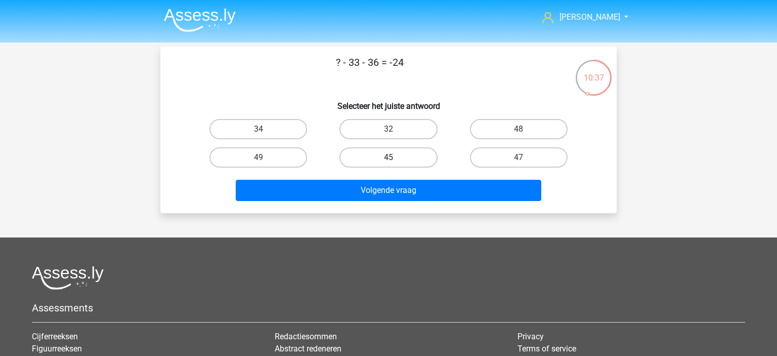
click at [383, 152] on label "45" at bounding box center [389, 157] width 98 height 20
click at [389, 157] on input "45" at bounding box center [392, 160] width 7 height 7
radio input "true"
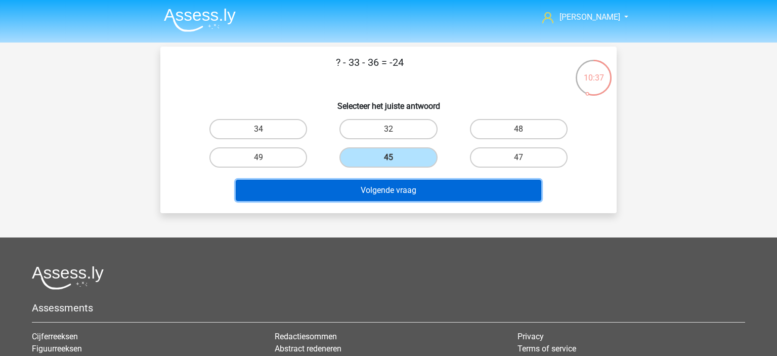
click at [386, 189] on button "Volgende vraag" at bounding box center [389, 190] width 306 height 21
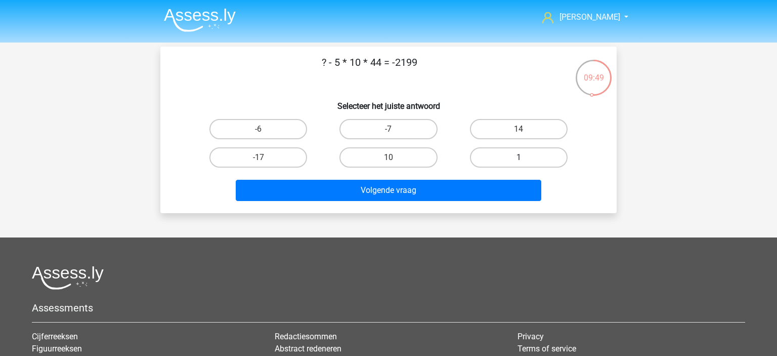
click at [535, 153] on label "1" at bounding box center [519, 157] width 98 height 20
click at [525, 157] on input "1" at bounding box center [522, 160] width 7 height 7
radio input "true"
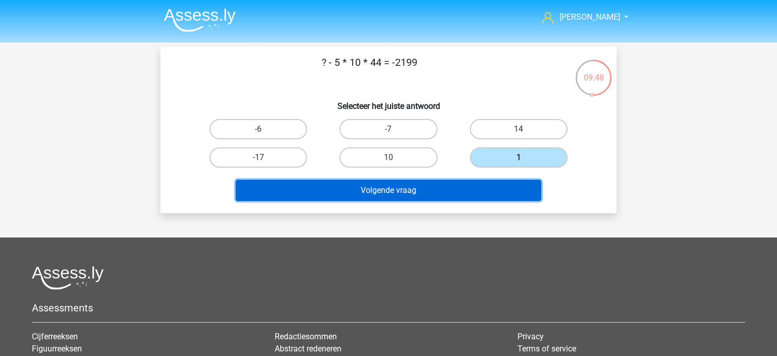
click at [400, 191] on button "Volgende vraag" at bounding box center [389, 190] width 306 height 21
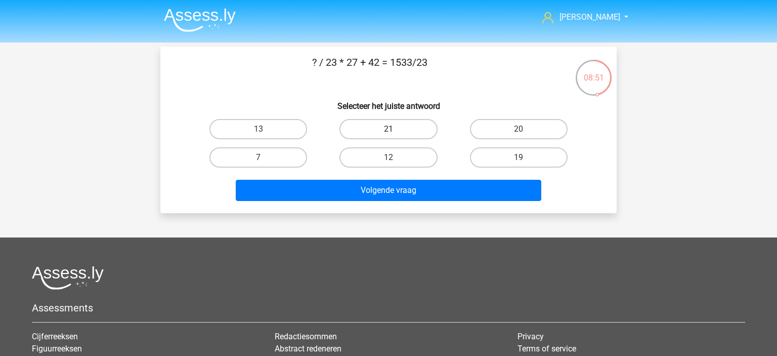
click at [387, 129] on label "21" at bounding box center [389, 129] width 98 height 20
click at [389, 129] on input "21" at bounding box center [392, 132] width 7 height 7
radio input "true"
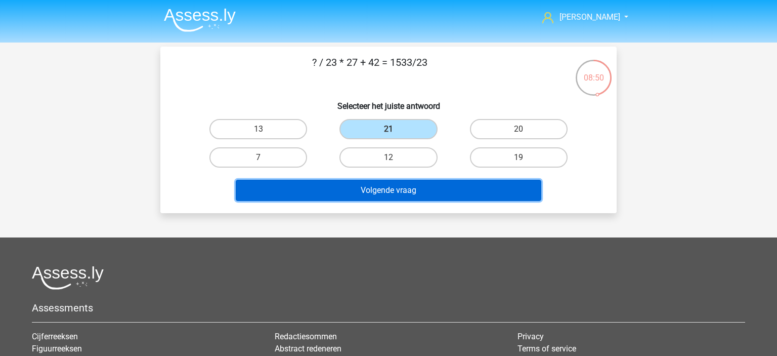
click at [388, 184] on button "Volgende vraag" at bounding box center [389, 190] width 306 height 21
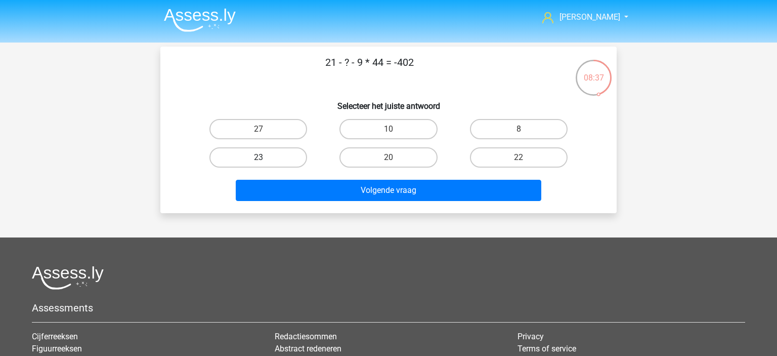
click at [256, 156] on label "23" at bounding box center [259, 157] width 98 height 20
click at [259, 157] on input "23" at bounding box center [262, 160] width 7 height 7
radio input "true"
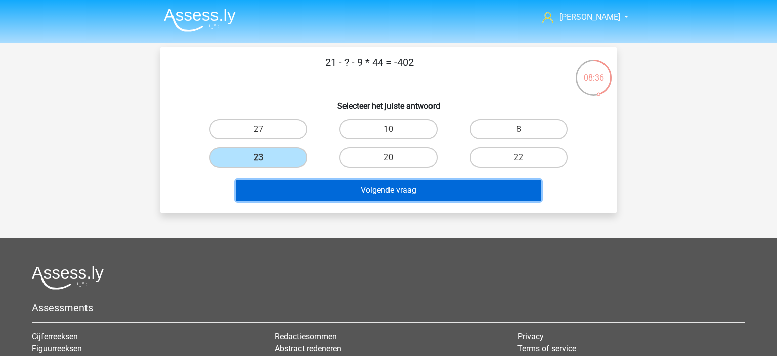
click at [335, 186] on button "Volgende vraag" at bounding box center [389, 190] width 306 height 21
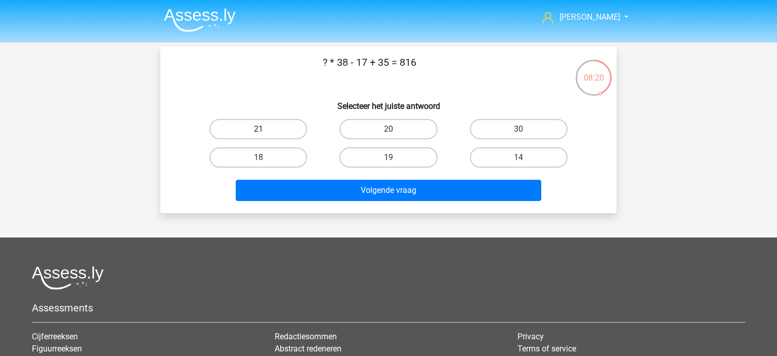
click at [273, 127] on label "21" at bounding box center [259, 129] width 98 height 20
click at [265, 129] on input "21" at bounding box center [262, 132] width 7 height 7
radio input "true"
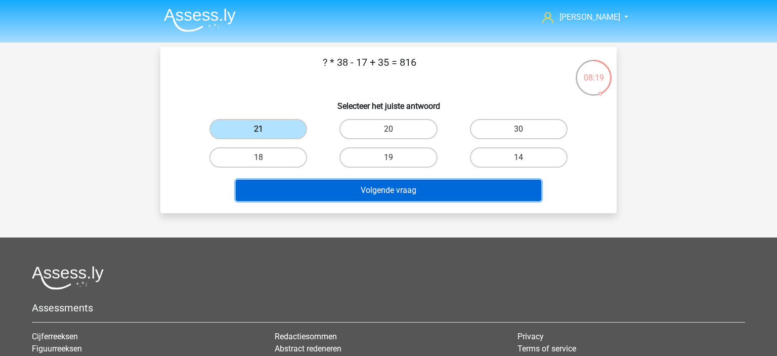
click at [342, 184] on button "Volgende vraag" at bounding box center [389, 190] width 306 height 21
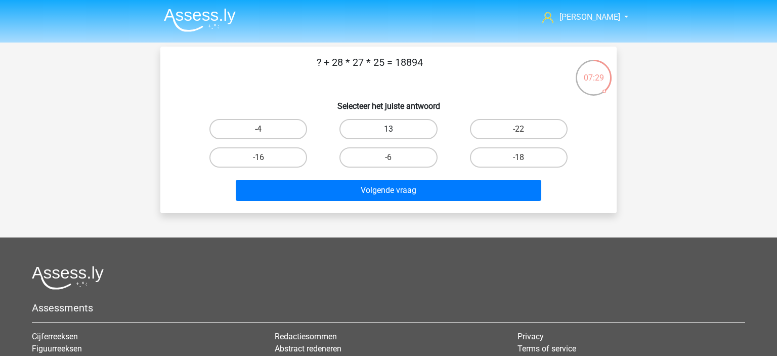
click at [366, 128] on label "13" at bounding box center [389, 129] width 98 height 20
click at [389, 129] on input "13" at bounding box center [392, 132] width 7 height 7
radio input "true"
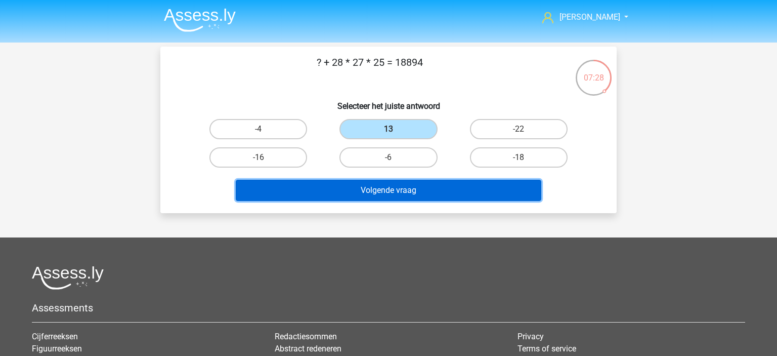
click at [405, 189] on button "Volgende vraag" at bounding box center [389, 190] width 306 height 21
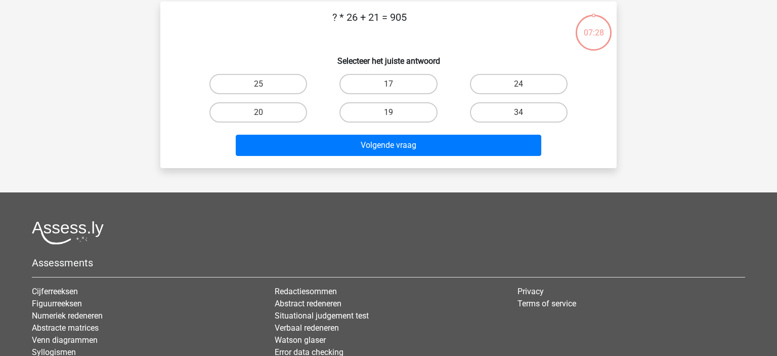
scroll to position [47, 0]
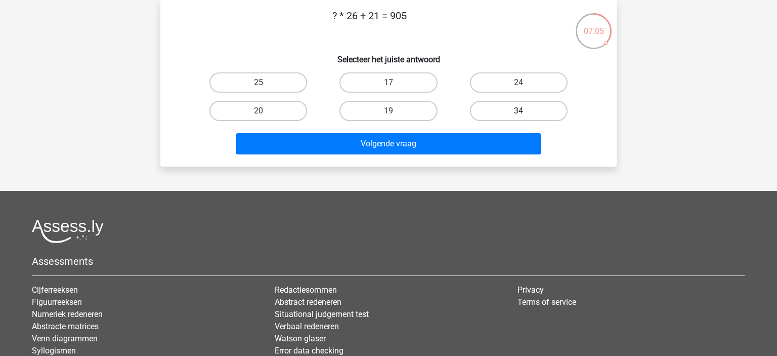
click at [505, 117] on label "34" at bounding box center [519, 111] width 98 height 20
click at [519, 117] on input "34" at bounding box center [522, 114] width 7 height 7
radio input "true"
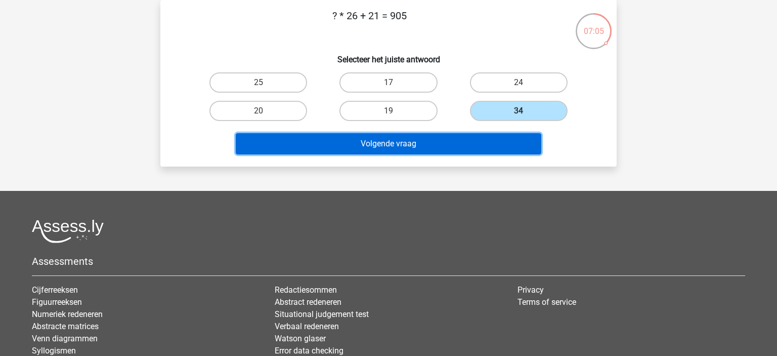
click at [480, 139] on button "Volgende vraag" at bounding box center [389, 143] width 306 height 21
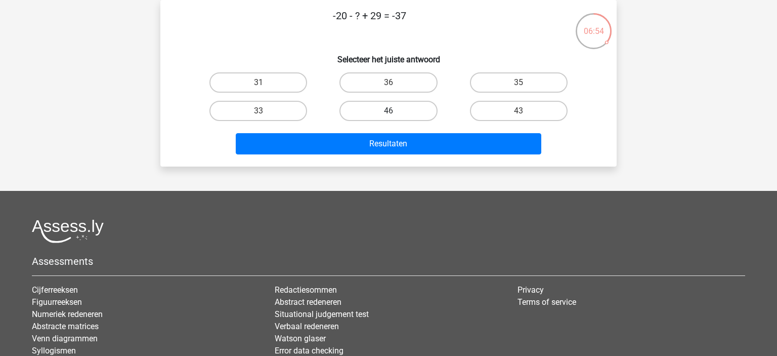
click at [392, 109] on label "46" at bounding box center [389, 111] width 98 height 20
click at [392, 111] on input "46" at bounding box center [392, 114] width 7 height 7
radio input "true"
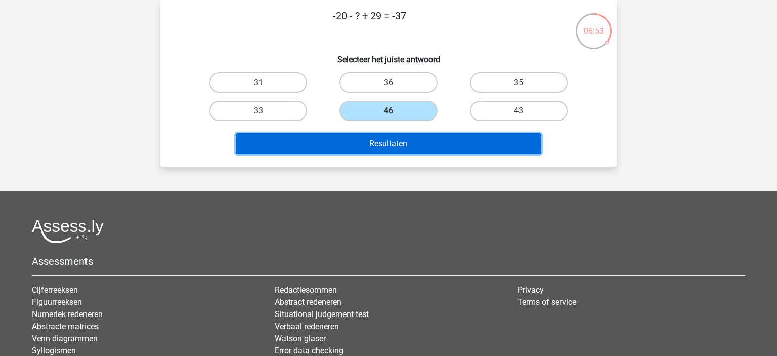
click at [397, 147] on button "Resultaten" at bounding box center [389, 143] width 306 height 21
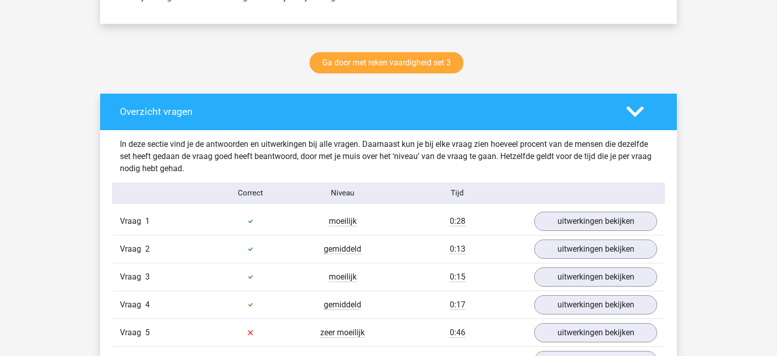
scroll to position [535, 0]
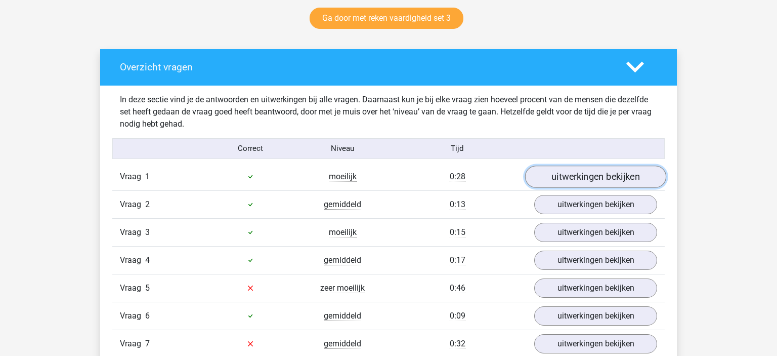
click at [571, 172] on link "uitwerkingen bekijken" at bounding box center [595, 177] width 141 height 22
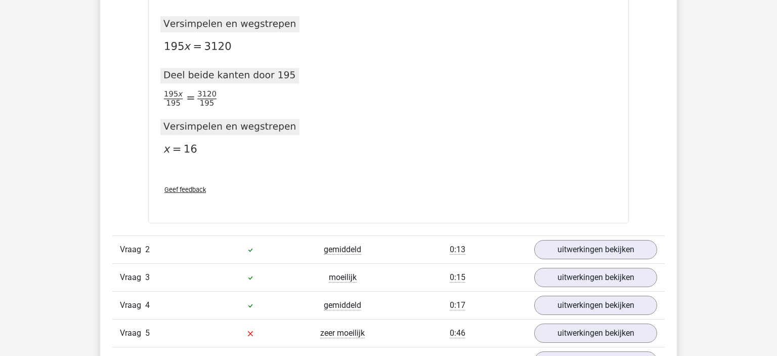
scroll to position [1069, 0]
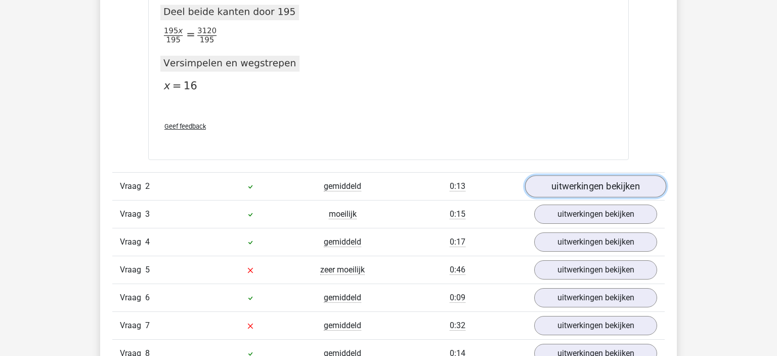
click at [560, 186] on link "uitwerkingen bekijken" at bounding box center [595, 186] width 141 height 22
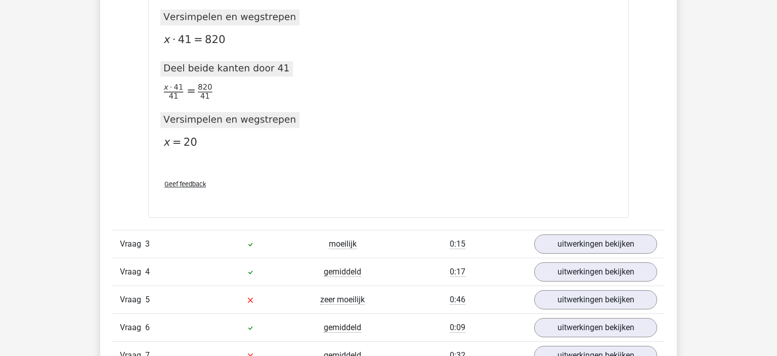
scroll to position [1550, 0]
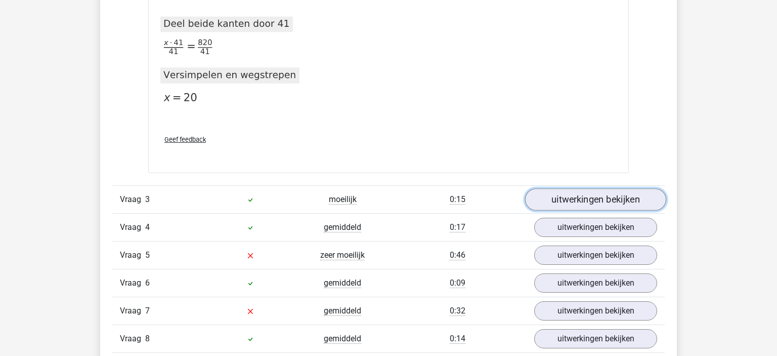
click at [540, 193] on link "uitwerkingen bekijken" at bounding box center [595, 199] width 141 height 22
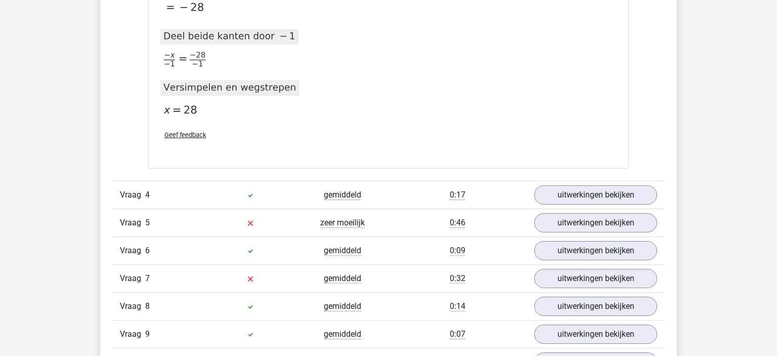
scroll to position [2673, 0]
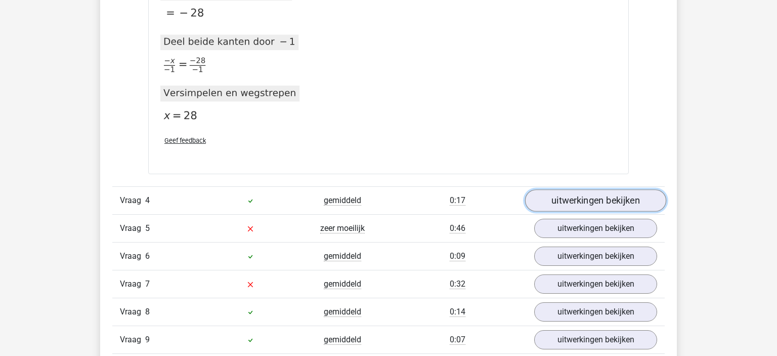
click at [547, 203] on link "uitwerkingen bekijken" at bounding box center [595, 200] width 141 height 22
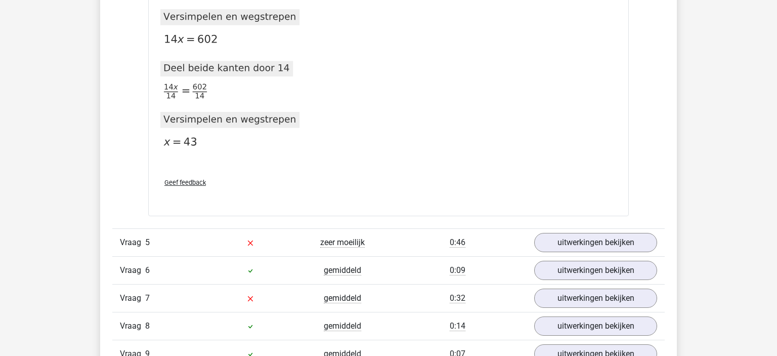
scroll to position [3207, 0]
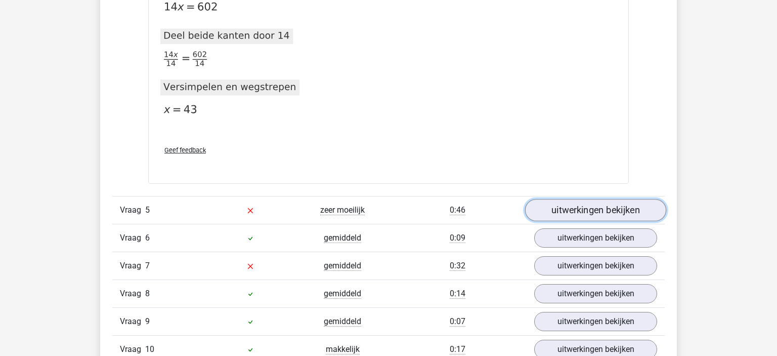
click at [553, 199] on link "uitwerkingen bekijken" at bounding box center [595, 210] width 141 height 22
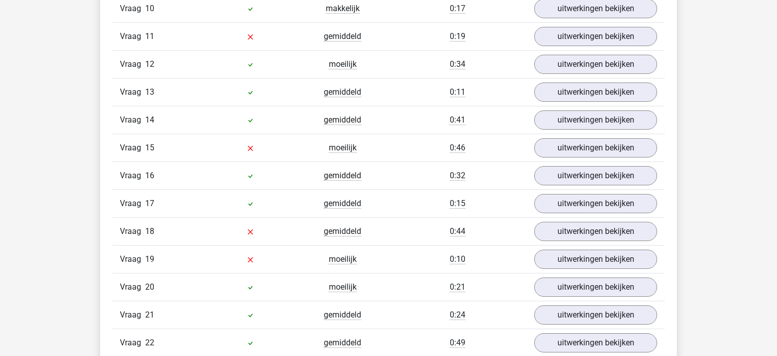
scroll to position [4490, 0]
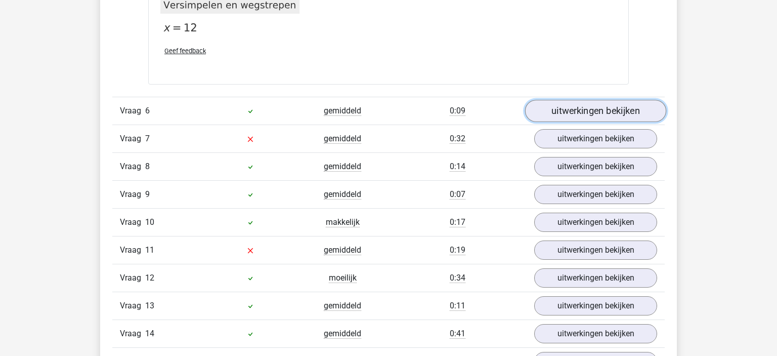
click at [566, 100] on link "uitwerkingen bekijken" at bounding box center [595, 111] width 141 height 22
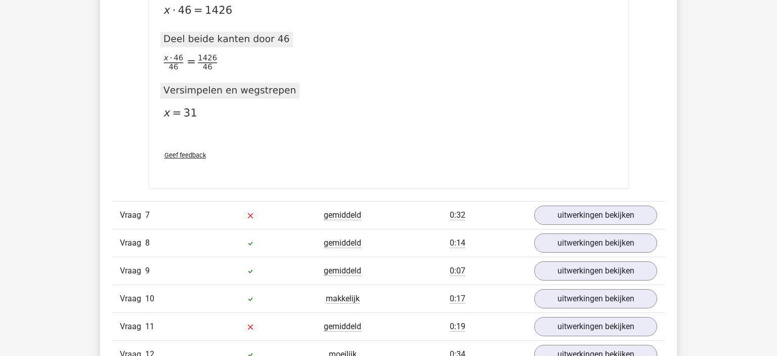
scroll to position [4917, 0]
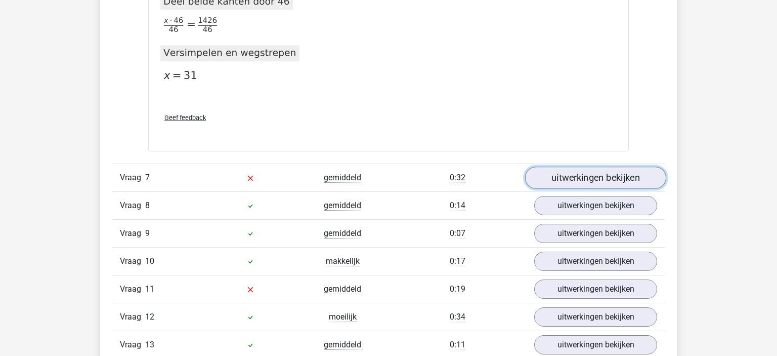
click at [567, 178] on link "uitwerkingen bekijken" at bounding box center [595, 178] width 141 height 22
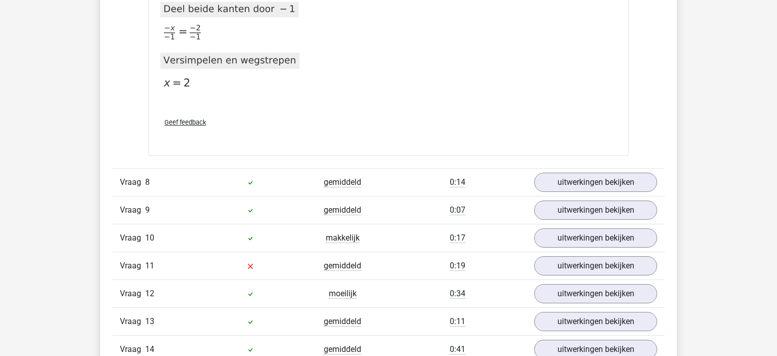
scroll to position [5505, 0]
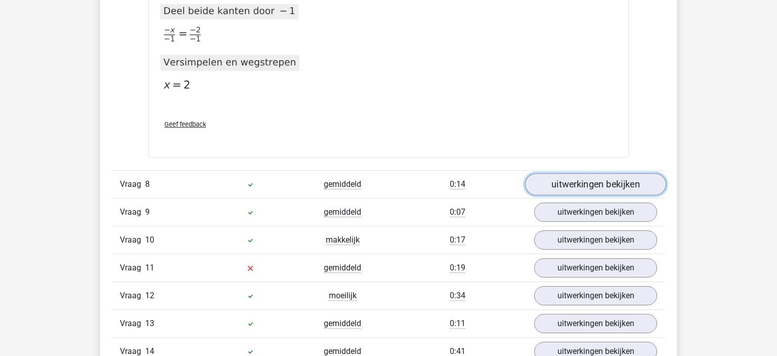
click at [544, 177] on link "uitwerkingen bekijken" at bounding box center [595, 184] width 141 height 22
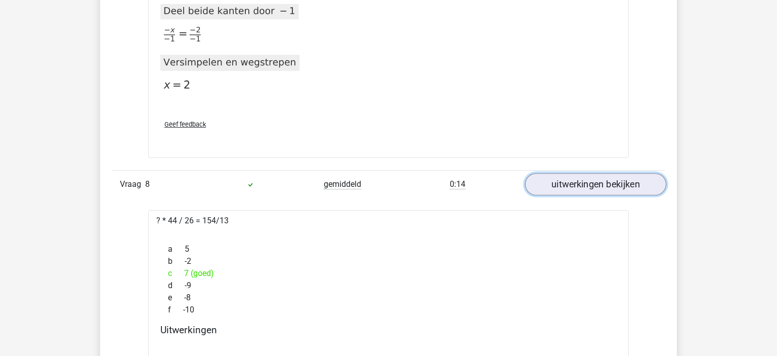
click at [544, 177] on link "uitwerkingen bekijken" at bounding box center [595, 184] width 141 height 22
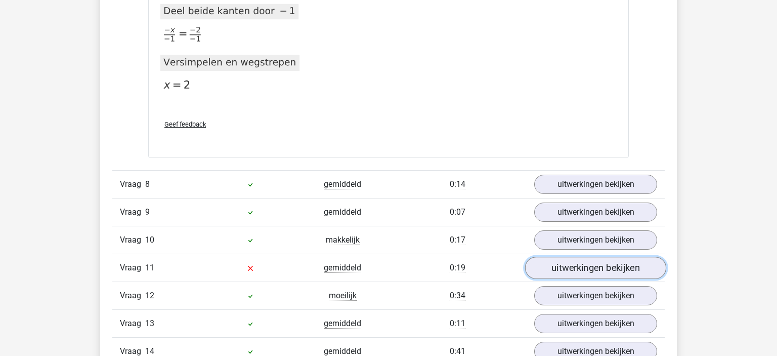
click at [544, 259] on link "uitwerkingen bekijken" at bounding box center [595, 268] width 141 height 22
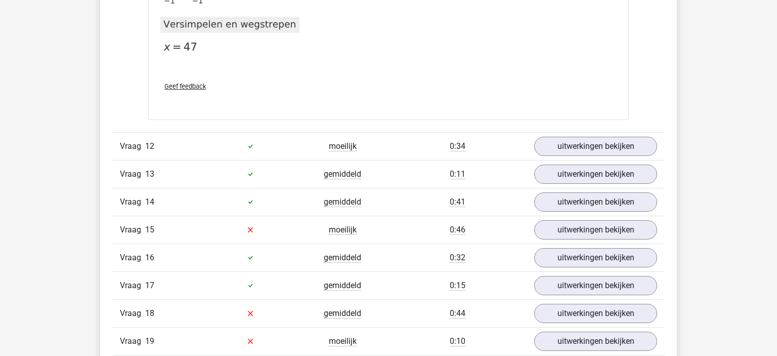
scroll to position [6254, 0]
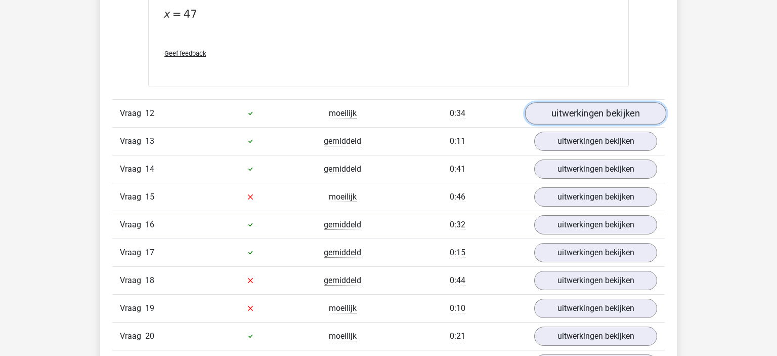
click at [571, 107] on link "uitwerkingen bekijken" at bounding box center [595, 113] width 141 height 22
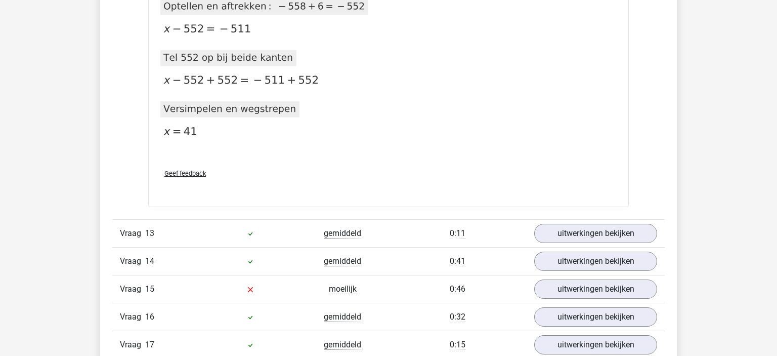
scroll to position [6735, 0]
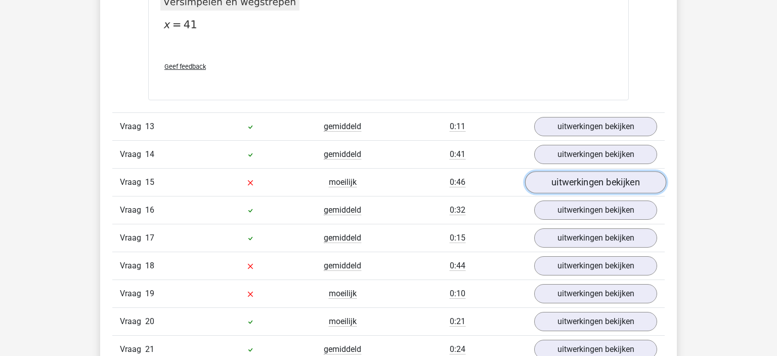
click at [550, 177] on link "uitwerkingen bekijken" at bounding box center [595, 182] width 141 height 22
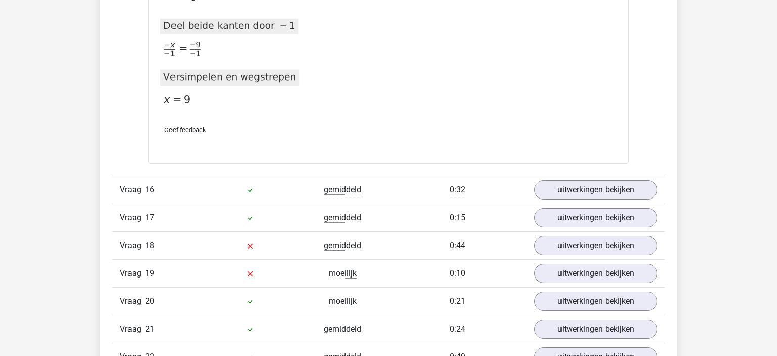
scroll to position [7697, 0]
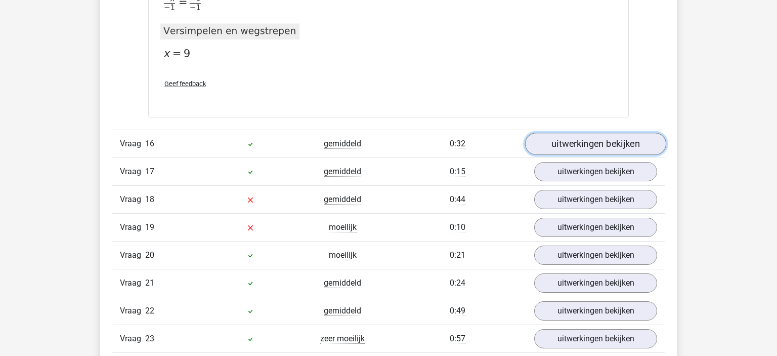
click at [578, 133] on link "uitwerkingen bekijken" at bounding box center [595, 144] width 141 height 22
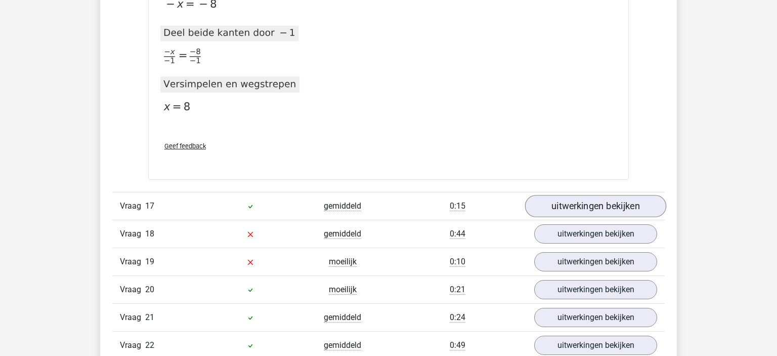
scroll to position [8285, 0]
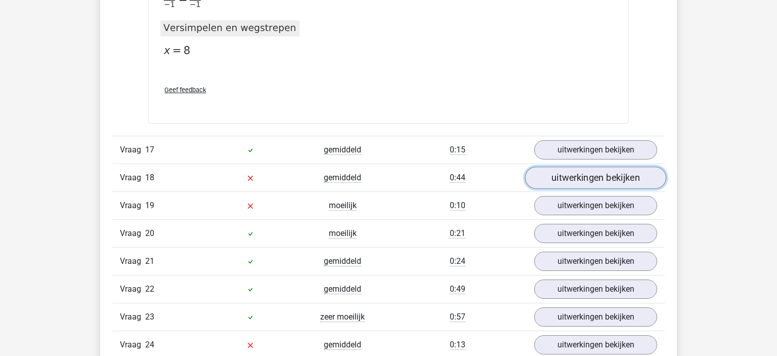
click at [610, 176] on link "uitwerkingen bekijken" at bounding box center [595, 178] width 141 height 22
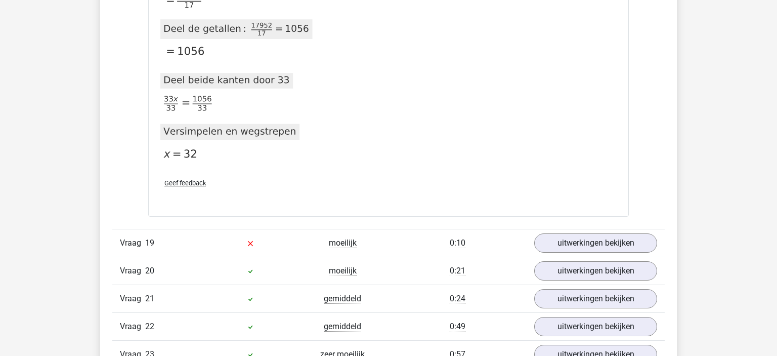
scroll to position [9354, 0]
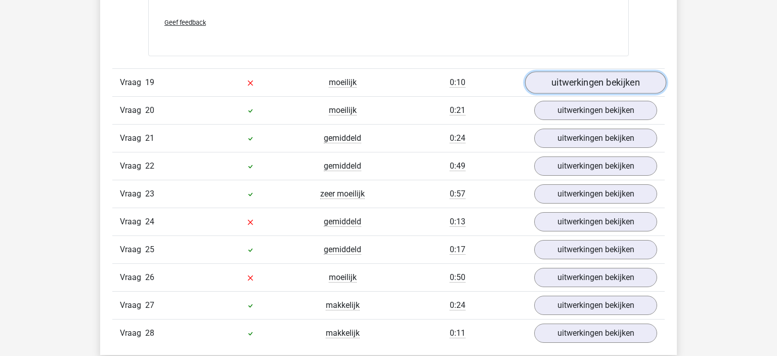
click at [576, 77] on link "uitwerkingen bekijken" at bounding box center [595, 82] width 141 height 22
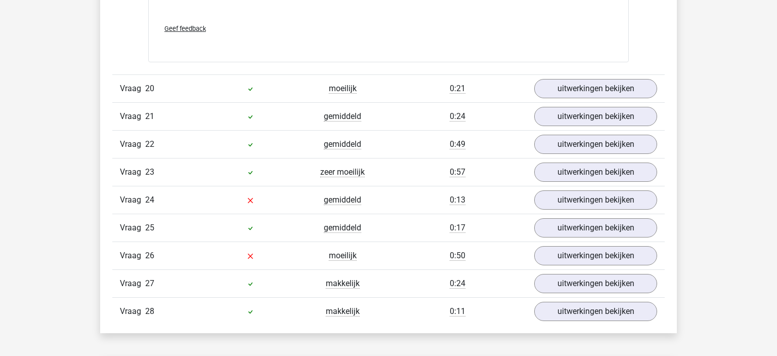
scroll to position [9835, 0]
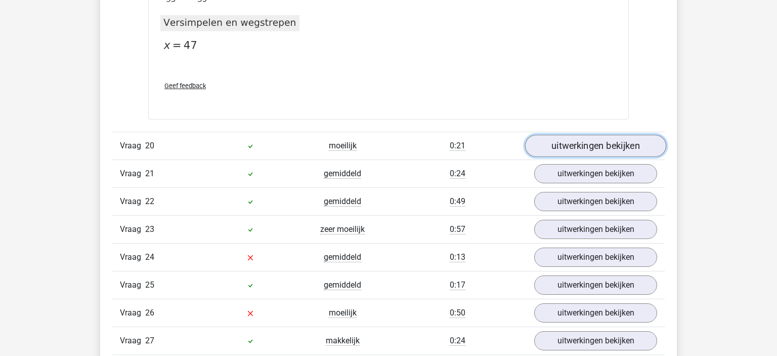
click at [566, 137] on link "uitwerkingen bekijken" at bounding box center [595, 146] width 141 height 22
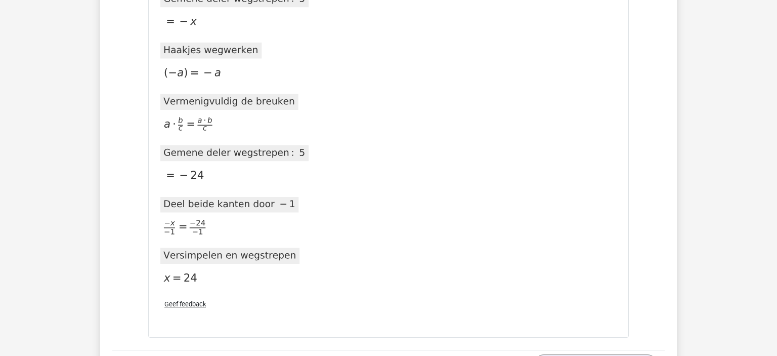
scroll to position [10850, 0]
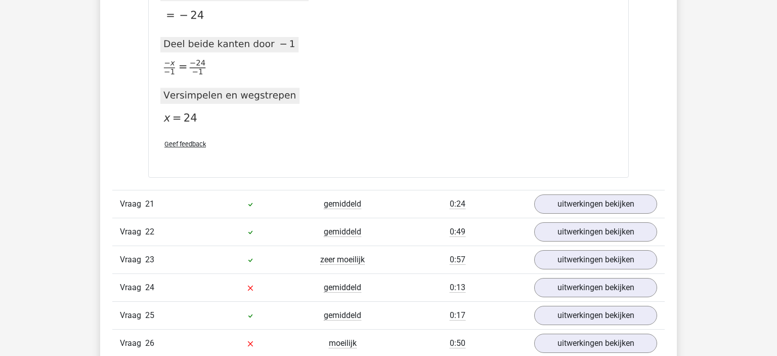
click at [559, 218] on div "Vraag 22 gemiddeld 0:49 uitwerkingen bekijken" at bounding box center [388, 232] width 553 height 28
click at [558, 197] on link "uitwerkingen bekijken" at bounding box center [595, 204] width 141 height 22
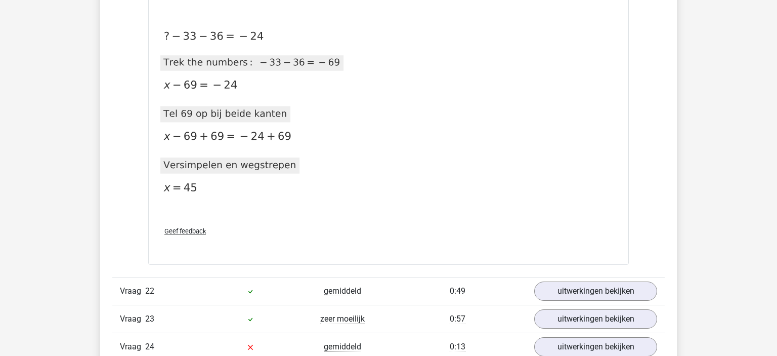
scroll to position [11225, 0]
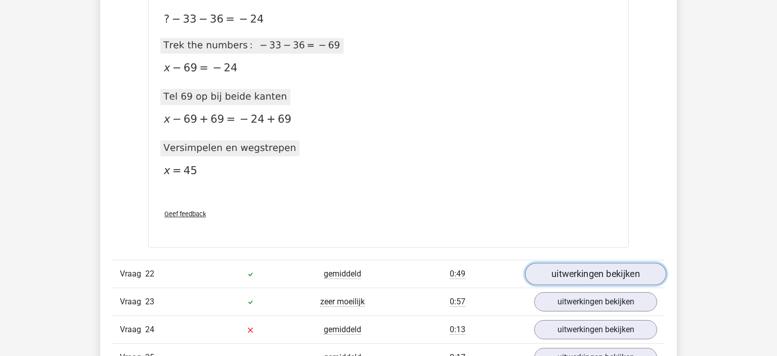
click at [566, 268] on link "uitwerkingen bekijken" at bounding box center [595, 274] width 141 height 22
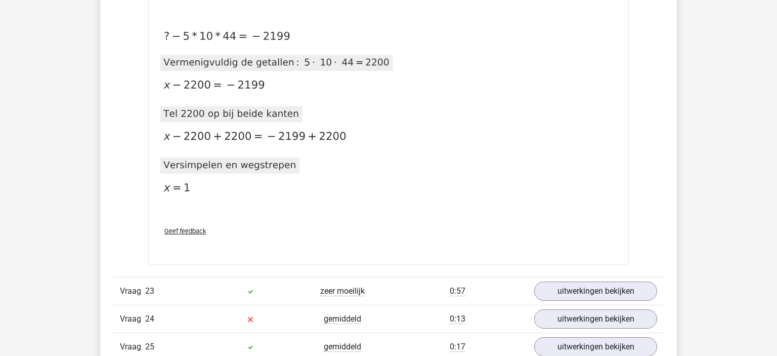
scroll to position [11759, 0]
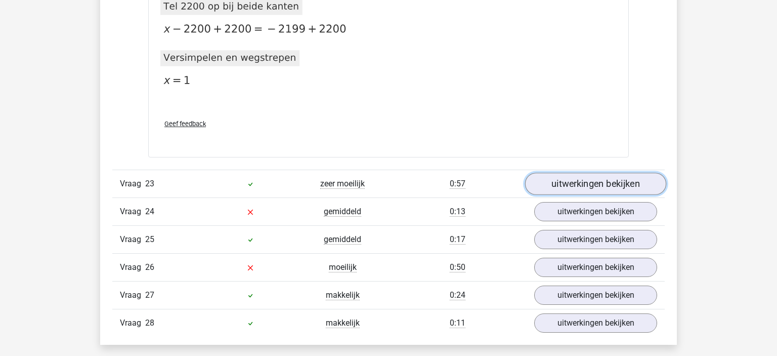
click at [555, 179] on link "uitwerkingen bekijken" at bounding box center [595, 184] width 141 height 22
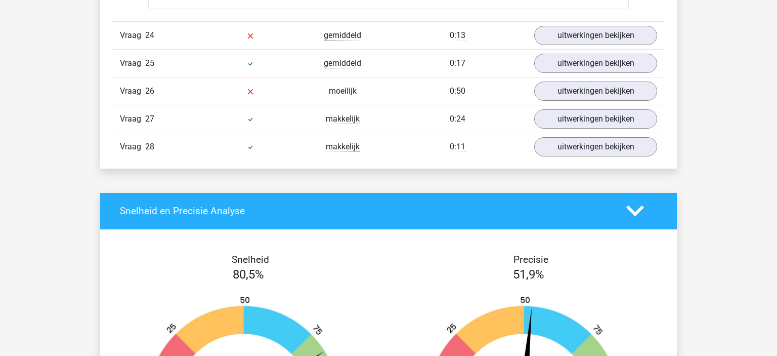
scroll to position [12721, 0]
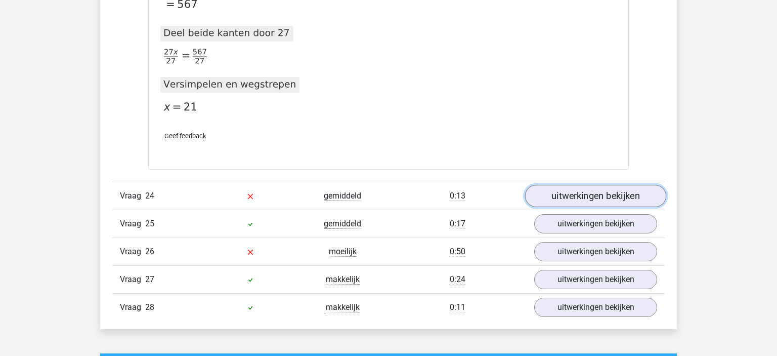
click at [574, 185] on link "uitwerkingen bekijken" at bounding box center [595, 196] width 141 height 22
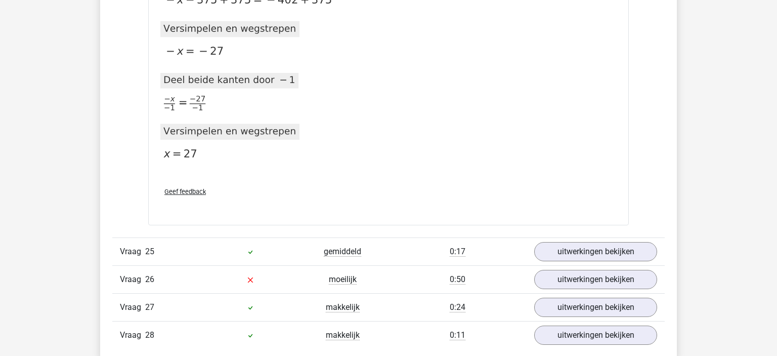
scroll to position [13416, 0]
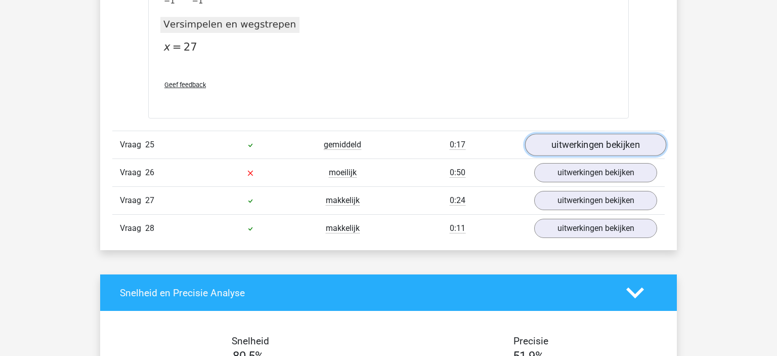
click at [582, 136] on link "uitwerkingen bekijken" at bounding box center [595, 145] width 141 height 22
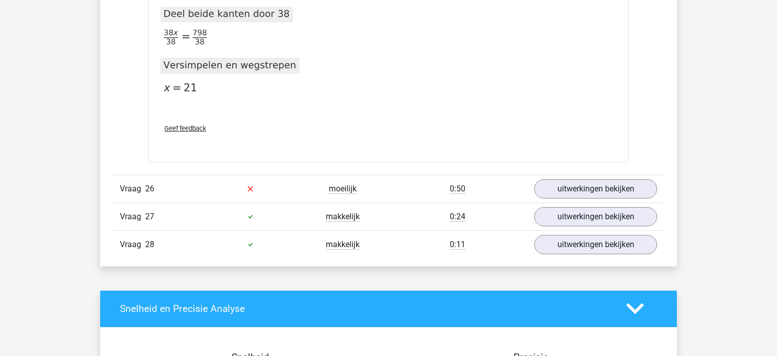
scroll to position [14004, 0]
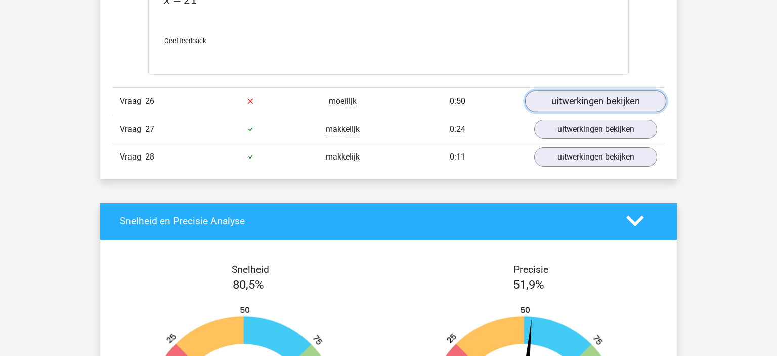
click at [565, 90] on link "uitwerkingen bekijken" at bounding box center [595, 101] width 141 height 22
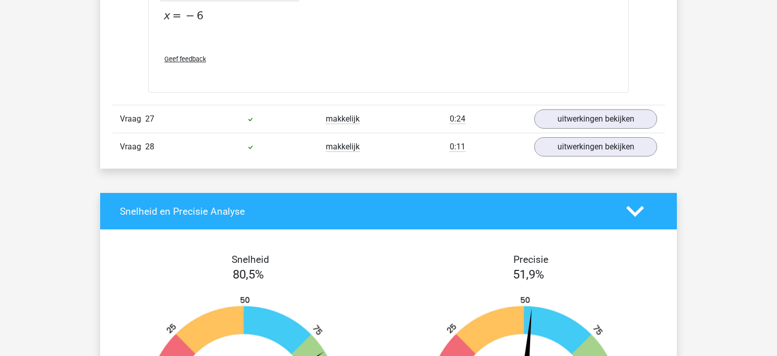
scroll to position [14432, 0]
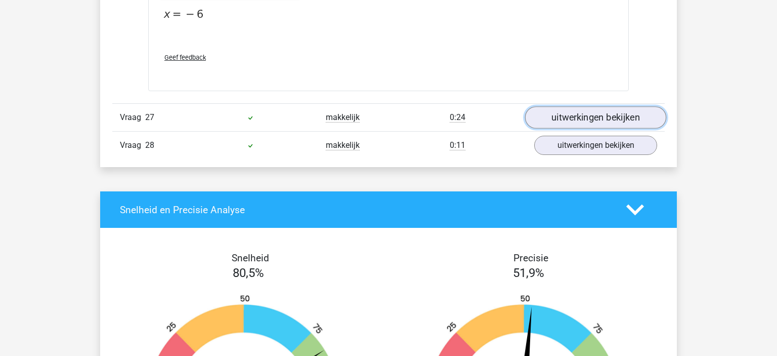
click at [542, 111] on link "uitwerkingen bekijken" at bounding box center [595, 118] width 141 height 22
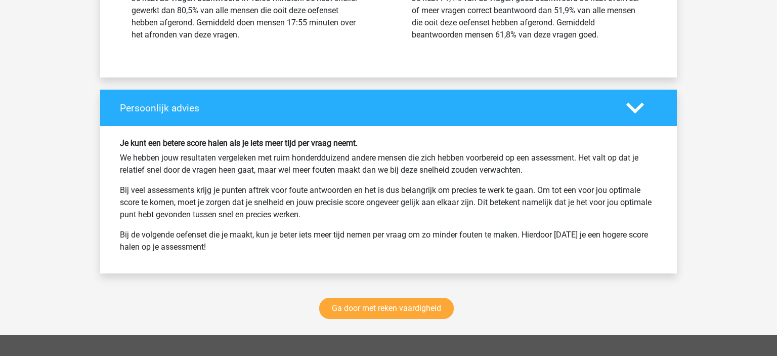
scroll to position [15393, 0]
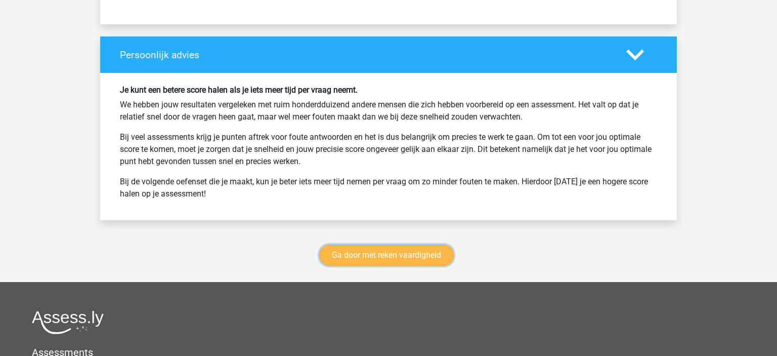
click at [342, 244] on link "Ga door met reken vaardigheid" at bounding box center [386, 254] width 135 height 21
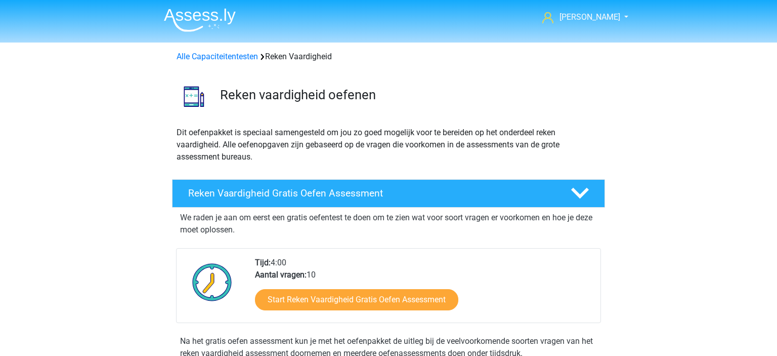
scroll to position [427, 0]
